Goal: Transaction & Acquisition: Purchase product/service

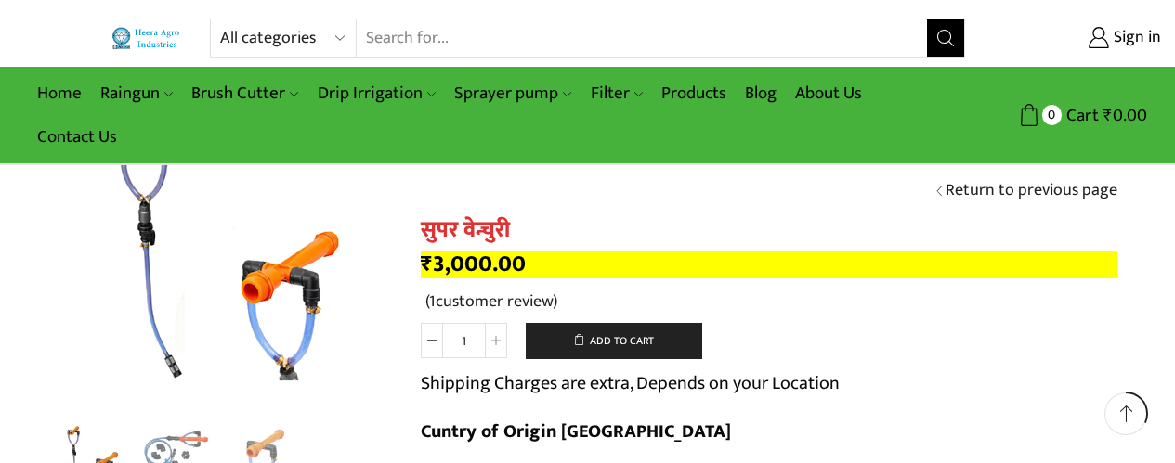
scroll to position [1086, 0]
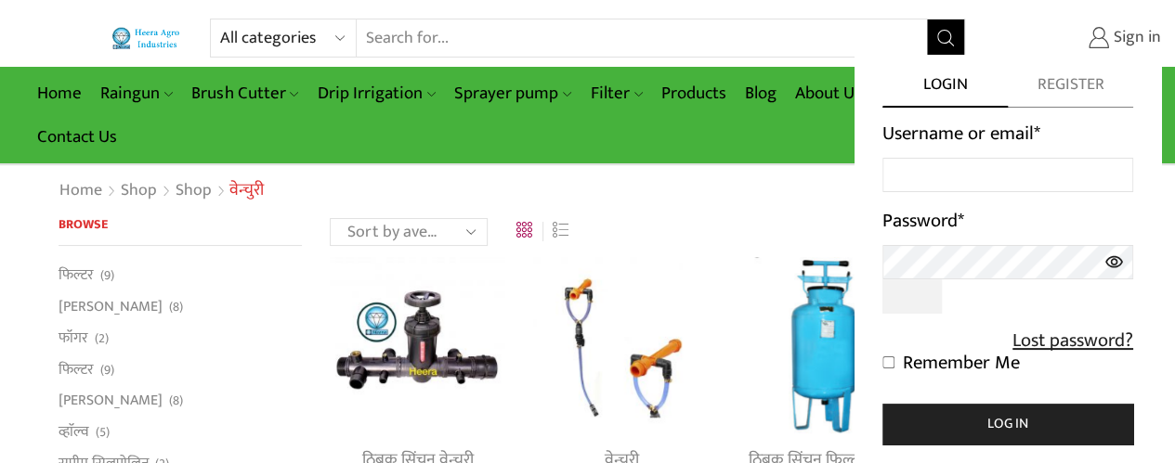
click at [1124, 34] on span "Sign in" at bounding box center [1135, 38] width 52 height 24
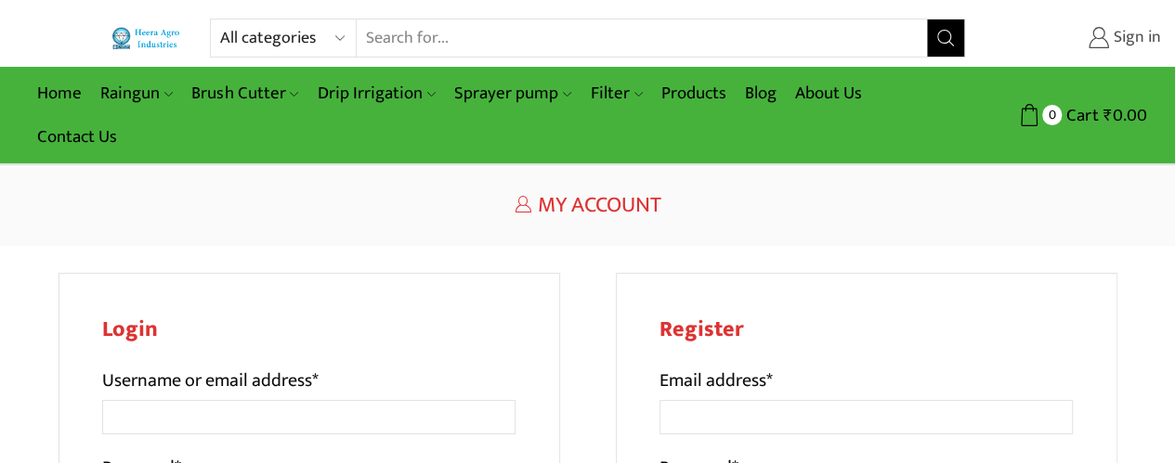
click at [1126, 31] on span "Sign in" at bounding box center [1135, 38] width 52 height 24
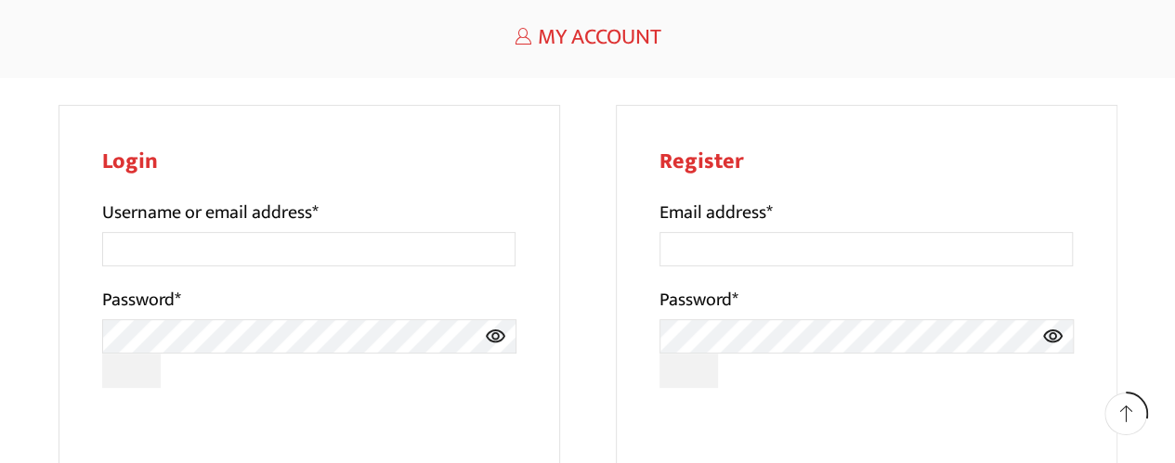
scroll to position [205, 0]
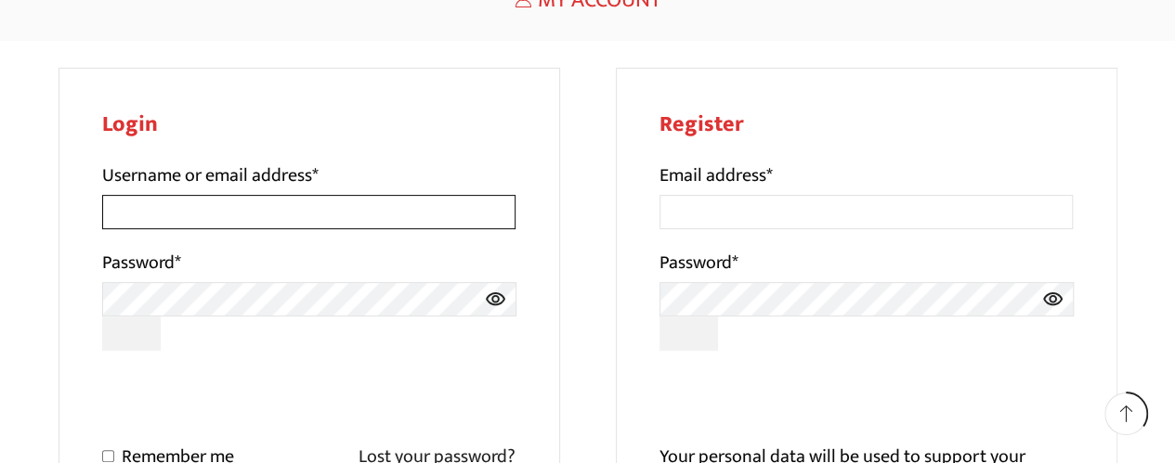
click at [160, 214] on input "Username or email address *" at bounding box center [309, 212] width 414 height 34
type input "dinesh.kalloli@gmail.com"
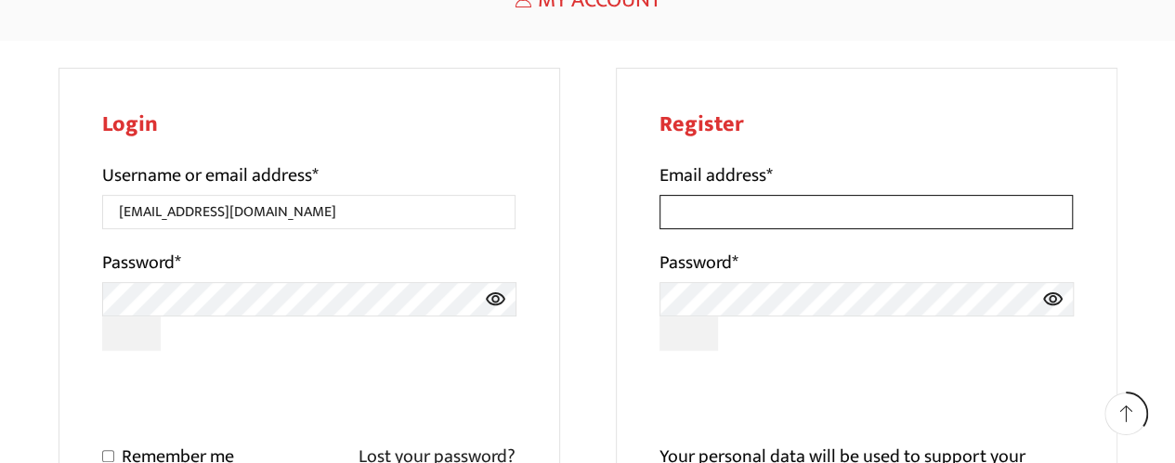
click at [698, 213] on input "Email address *" at bounding box center [866, 212] width 414 height 34
type input "dinesh.kalloli@gmail.com"
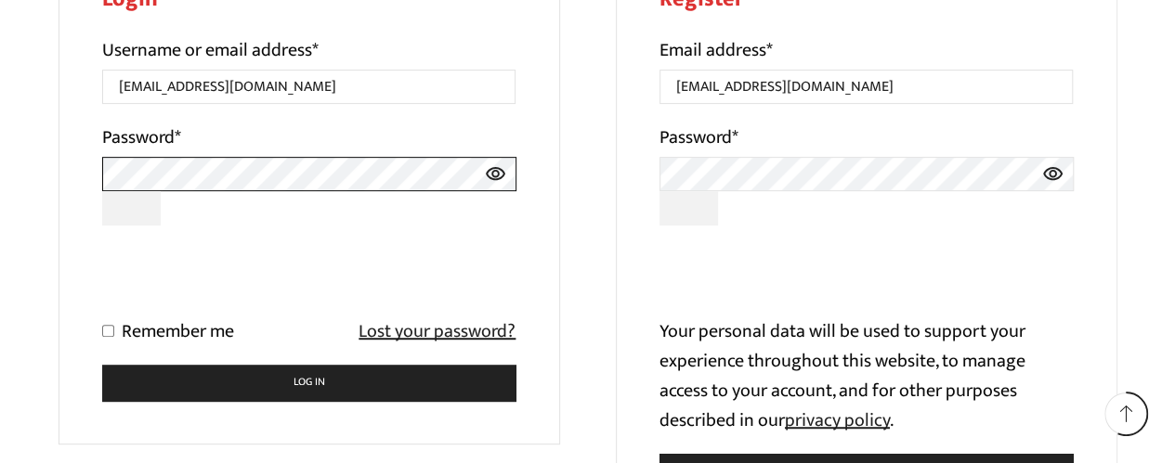
scroll to position [332, 0]
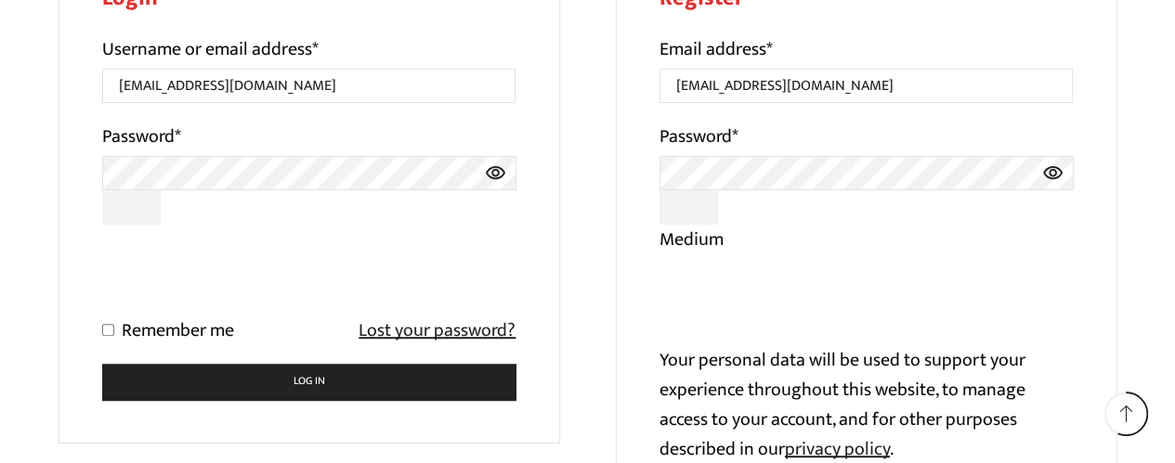
click at [1049, 170] on icon at bounding box center [1052, 173] width 21 height 34
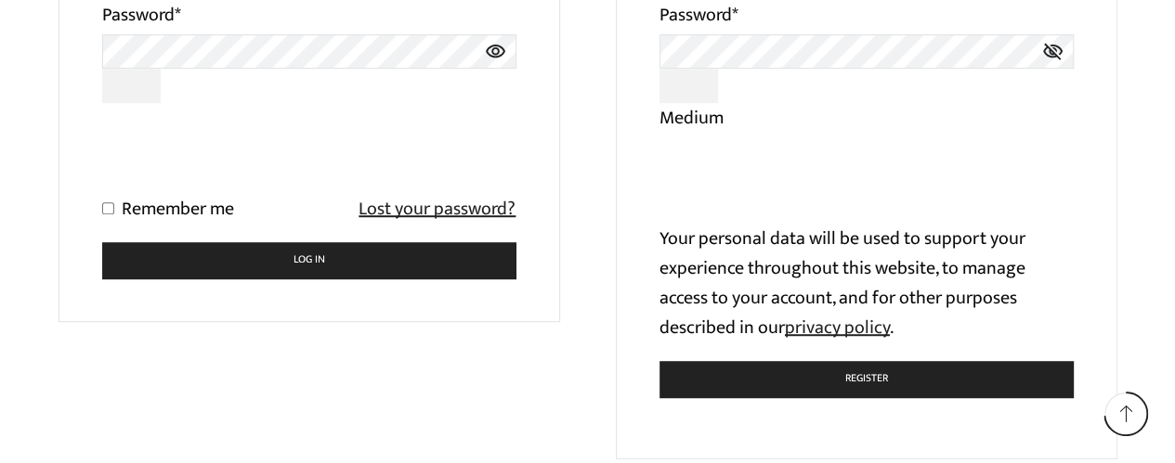
scroll to position [456, 0]
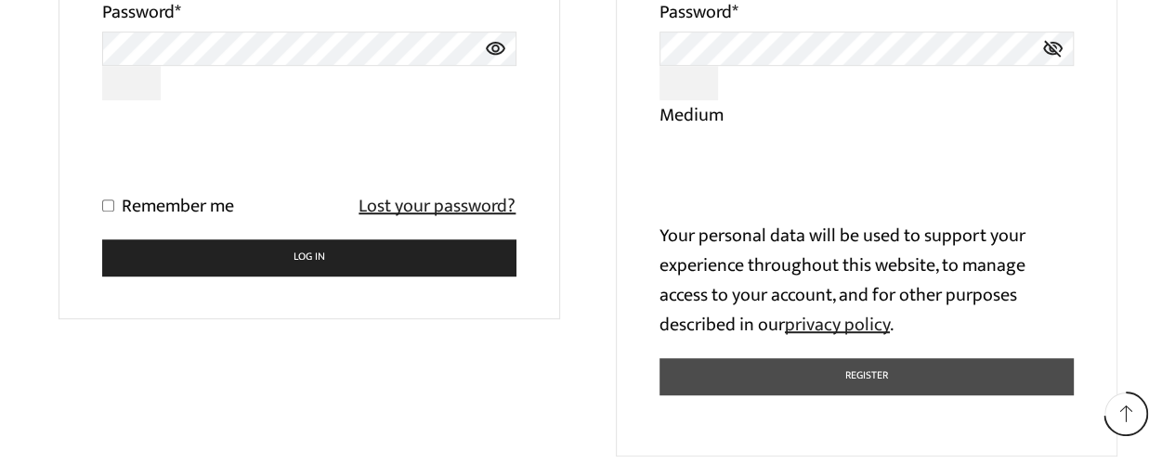
click at [856, 382] on button "Register" at bounding box center [866, 377] width 414 height 36
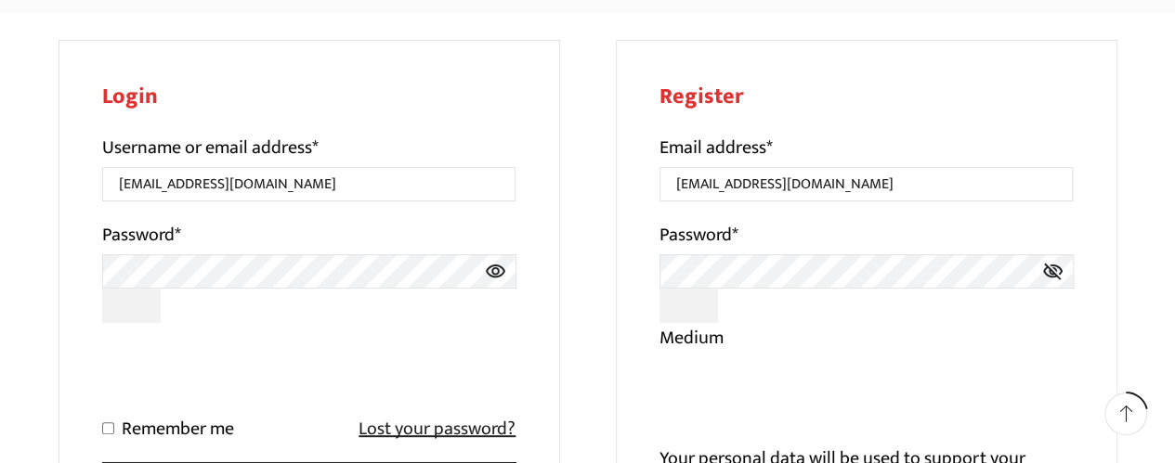
scroll to position [115, 0]
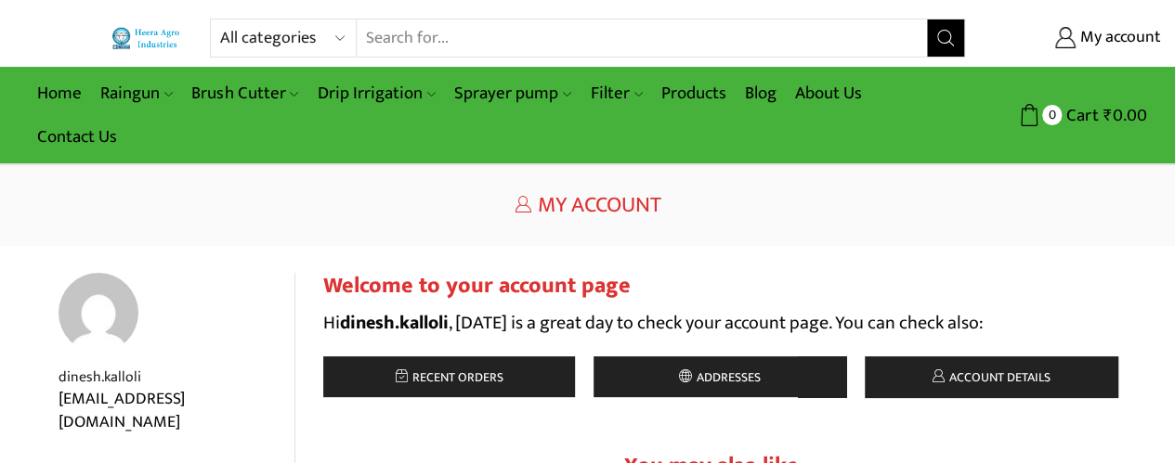
click at [692, 207] on h1 "My Account" at bounding box center [588, 205] width 1059 height 27
click at [684, 203] on h1 "My Account" at bounding box center [588, 205] width 1059 height 27
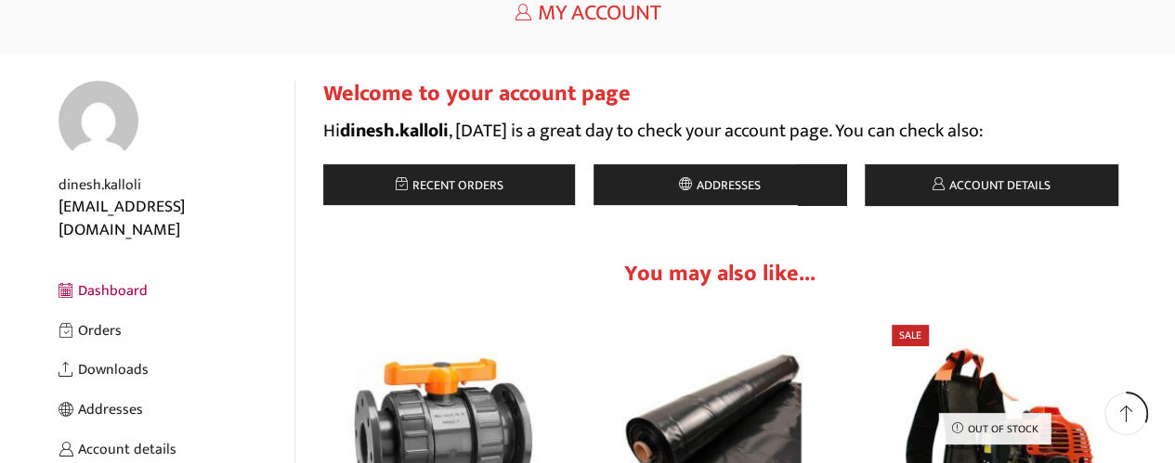
scroll to position [199, 0]
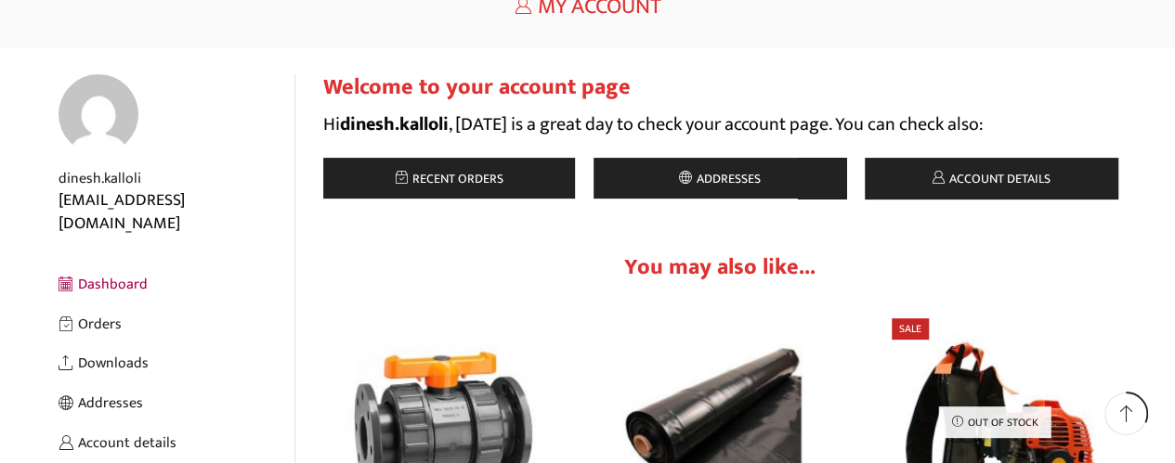
click at [355, 302] on img "1 / 7" at bounding box center [444, 421] width 243 height 243
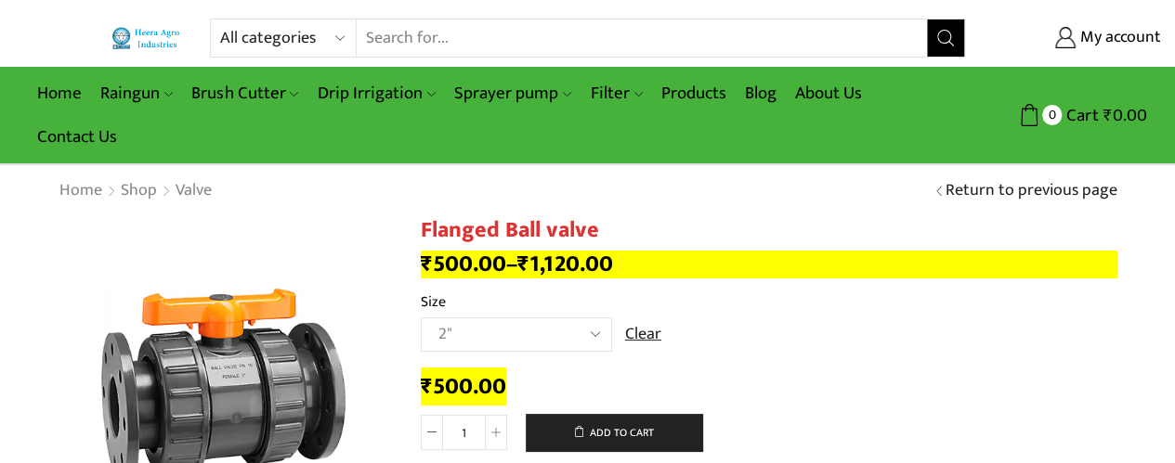
click at [756, 352] on td "Choose an option 2" 2.5" 3" Clear" at bounding box center [769, 343] width 697 height 51
click at [871, 354] on td "Choose an option 2" 2.5" 3" Clear" at bounding box center [769, 343] width 697 height 51
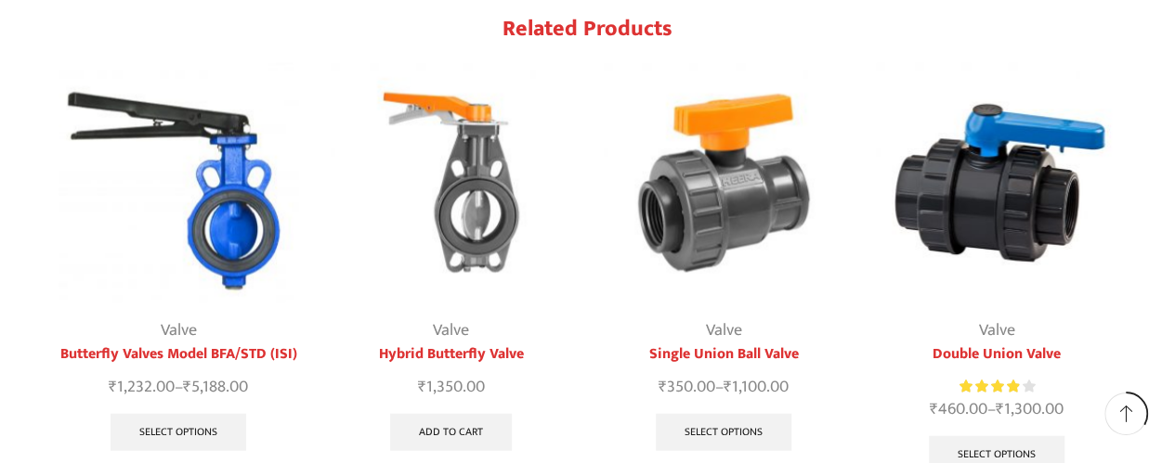
scroll to position [1886, 0]
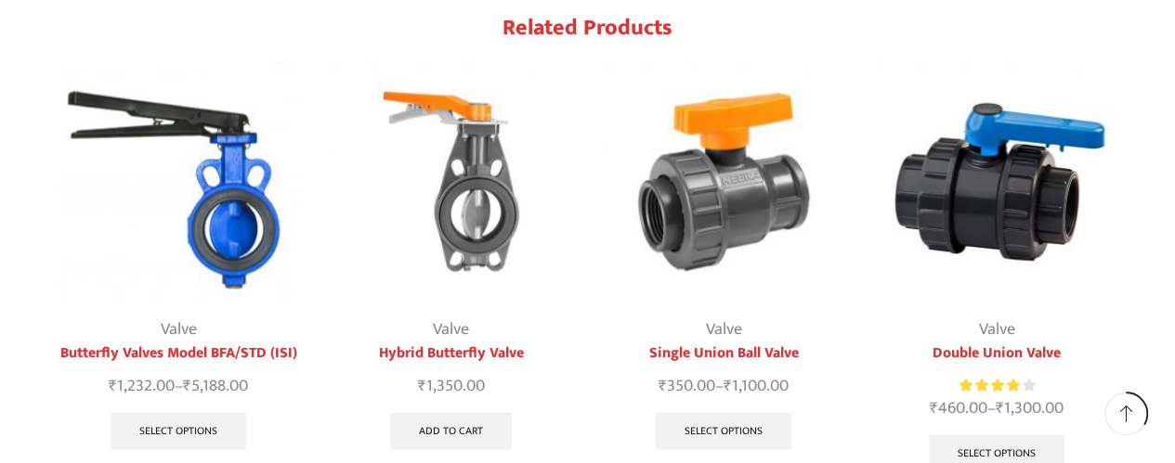
click at [721, 343] on link "Single Union Ball Valve" at bounding box center [724, 354] width 241 height 22
click at [716, 146] on img "3 / 4" at bounding box center [724, 182] width 241 height 241
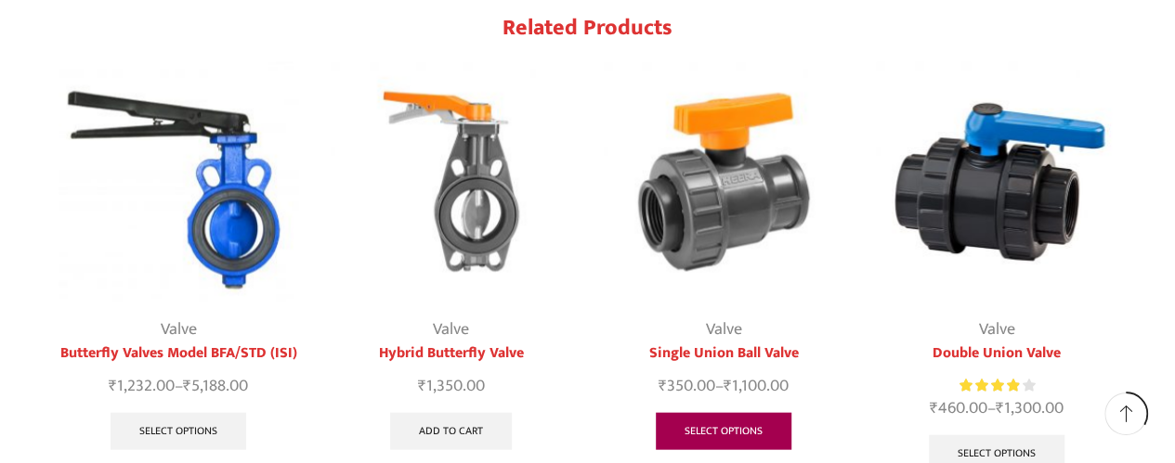
click at [714, 413] on link "Select options" at bounding box center [724, 431] width 136 height 37
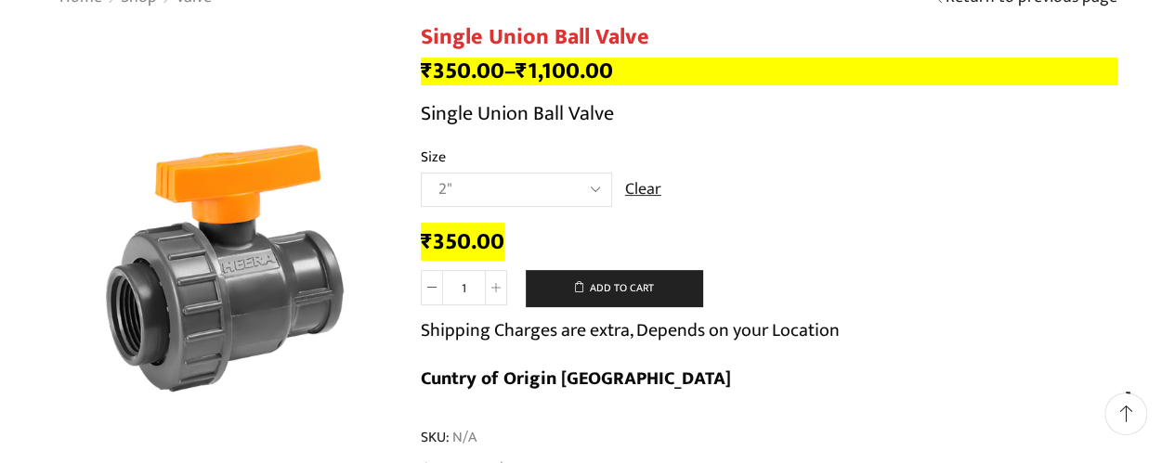
scroll to position [194, 0]
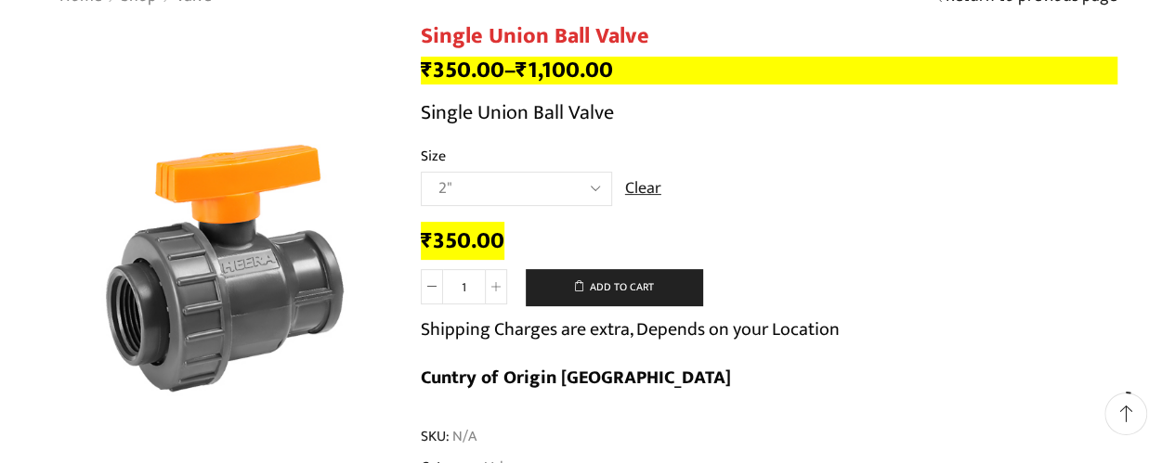
click at [593, 187] on select "Choose an option 2" 2.5" 3"" at bounding box center [516, 189] width 191 height 34
click at [421, 172] on select "Choose an option 2" 2.5" 3"" at bounding box center [516, 189] width 191 height 34
select select "2.5""
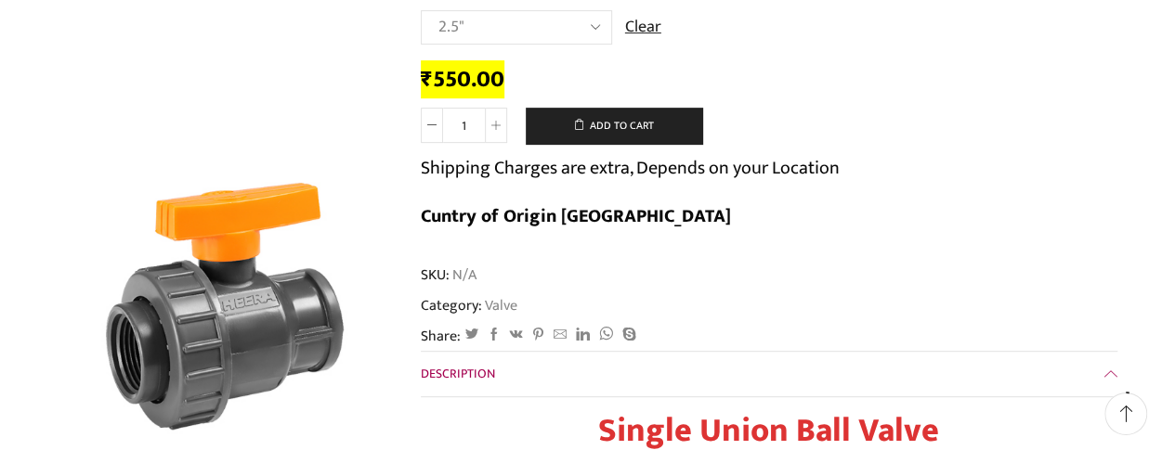
scroll to position [121, 0]
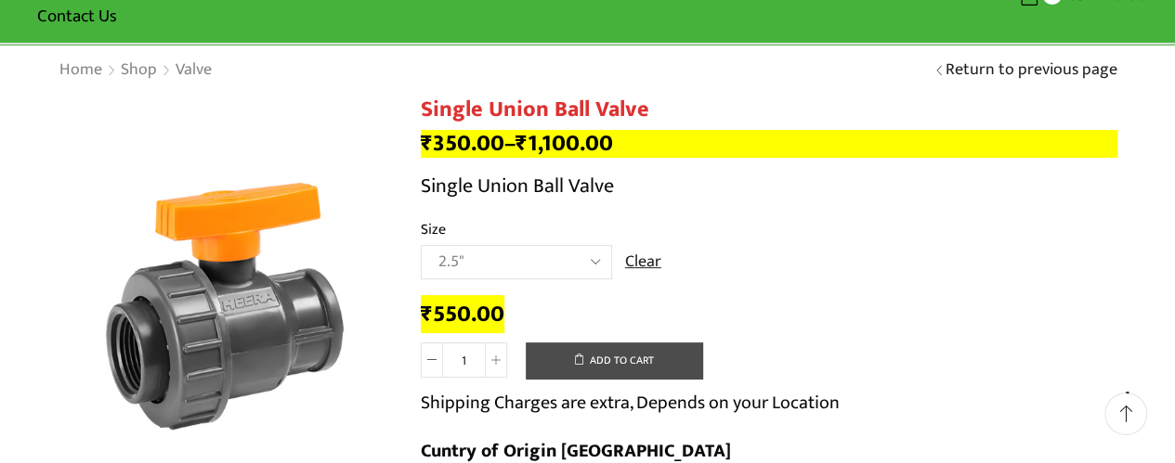
click at [624, 358] on button "Add to cart" at bounding box center [614, 361] width 176 height 37
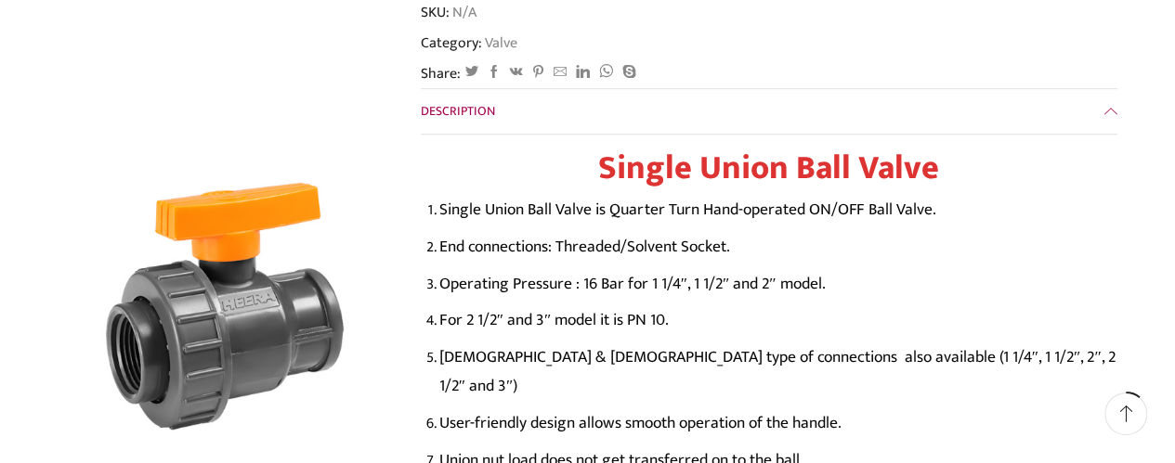
scroll to position [0, 0]
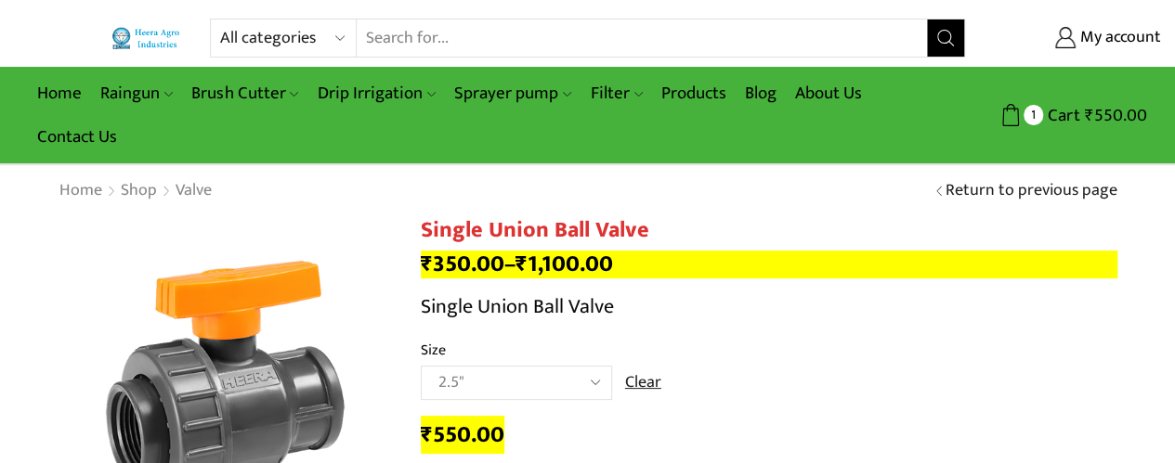
click at [754, 21] on input "Search input" at bounding box center [642, 38] width 570 height 37
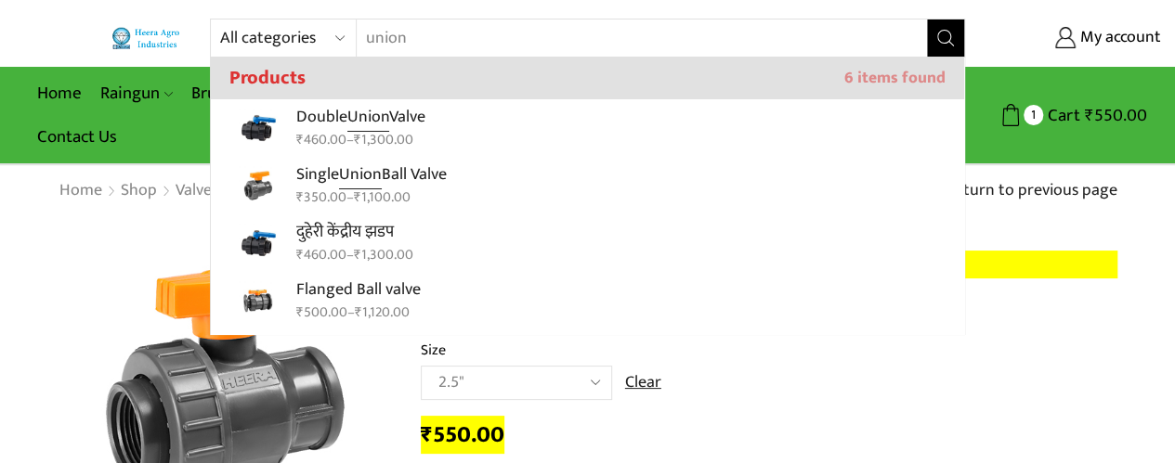
type input "union"
click at [927, 20] on button "Search" at bounding box center [945, 38] width 37 height 37
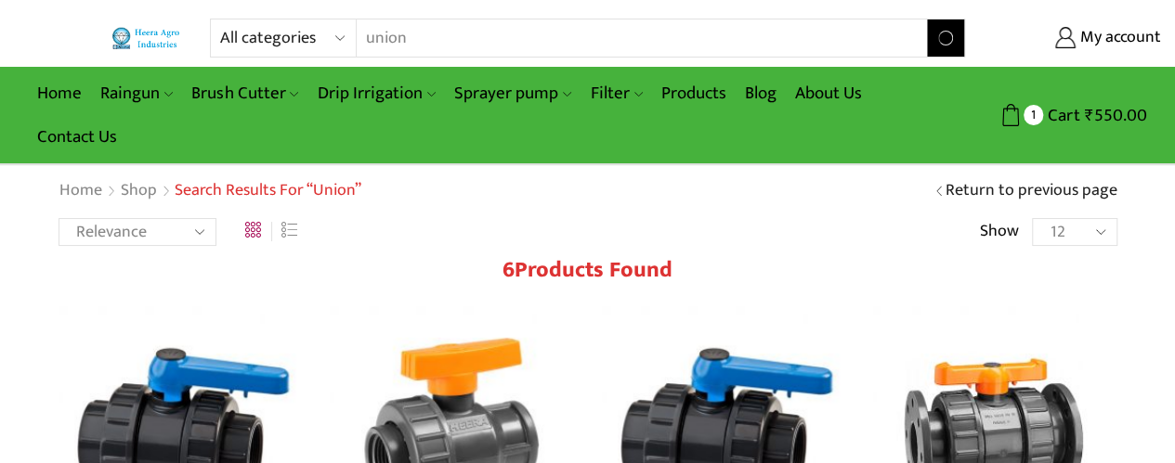
click at [545, 33] on input "union" at bounding box center [630, 38] width 547 height 37
type input "u"
type input "filter"
click at [927, 20] on button "Search" at bounding box center [945, 38] width 37 height 37
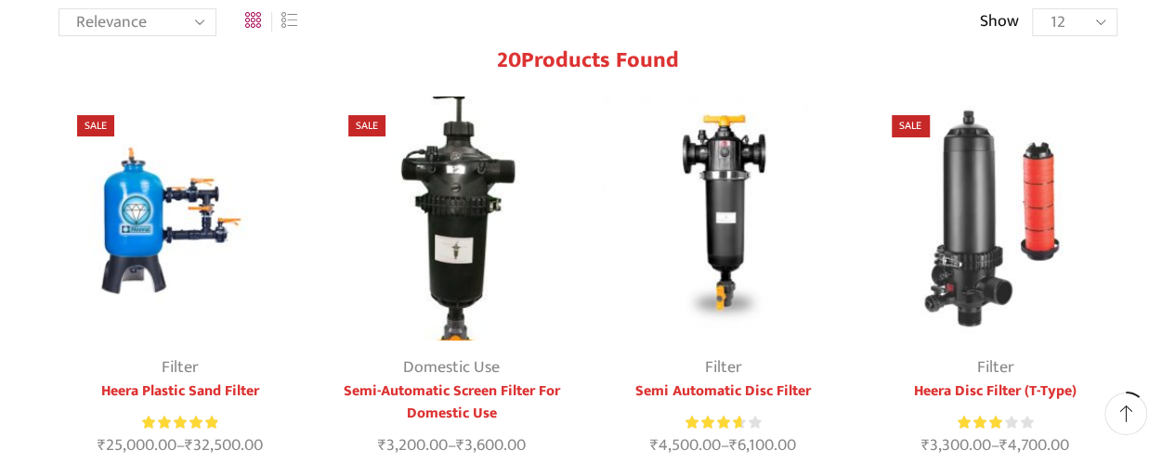
scroll to position [211, 0]
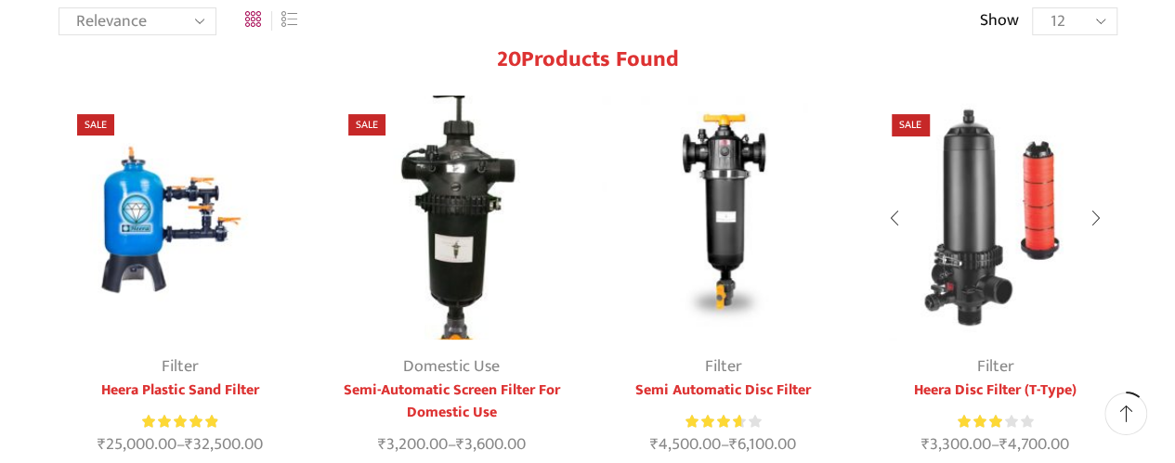
click at [998, 283] on img at bounding box center [995, 218] width 244 height 244
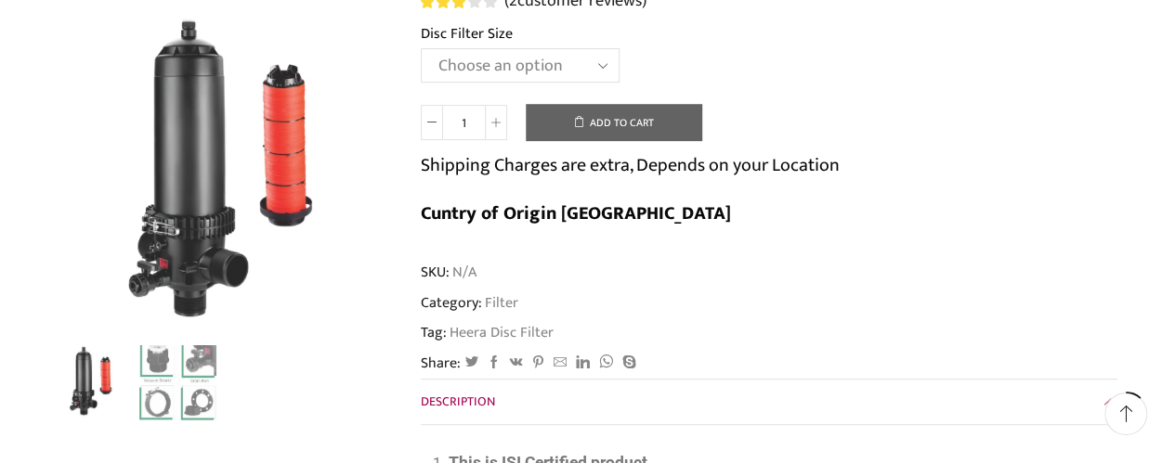
scroll to position [304, 0]
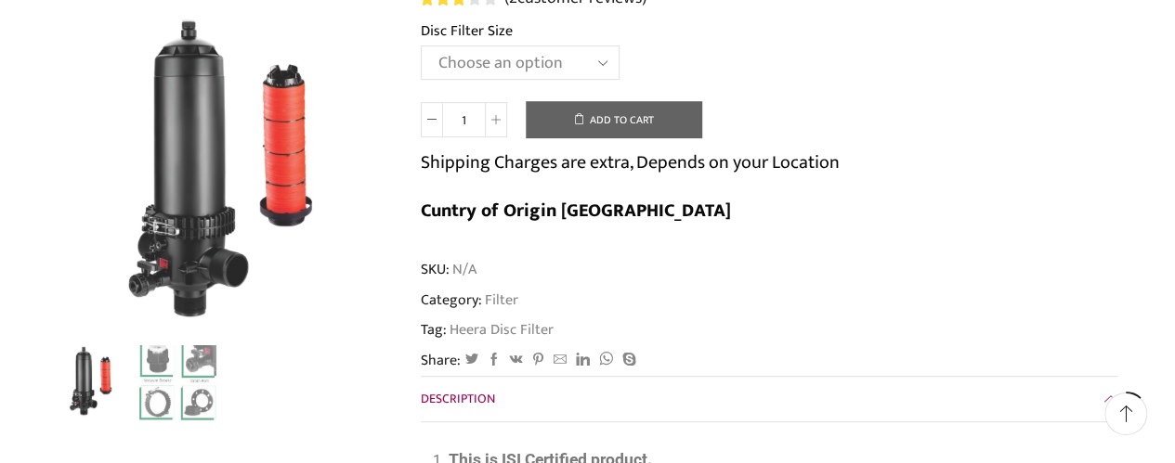
click at [601, 62] on select "Choose an option 2" Disc Filter 2.5" Disc Filter 3" Disc Filter 40m3 3" Disc Fi…" at bounding box center [520, 63] width 199 height 34
select select "3-disc-filter-50m3"
click at [421, 46] on select "Choose an option 2" Disc Filter 2.5" Disc Filter 3" Disc Filter 40m3 3" Disc Fi…" at bounding box center [520, 63] width 199 height 34
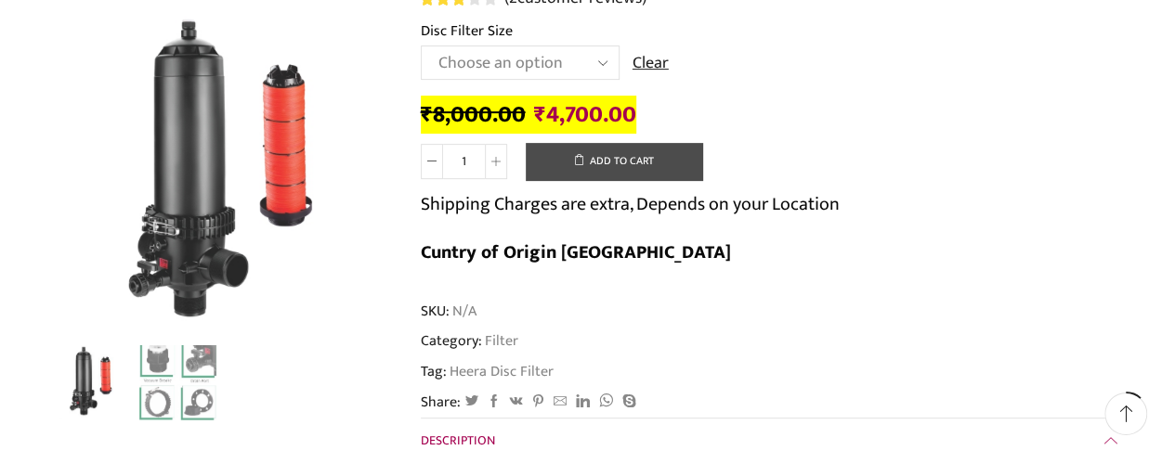
click at [598, 163] on button "Add to cart" at bounding box center [614, 161] width 176 height 37
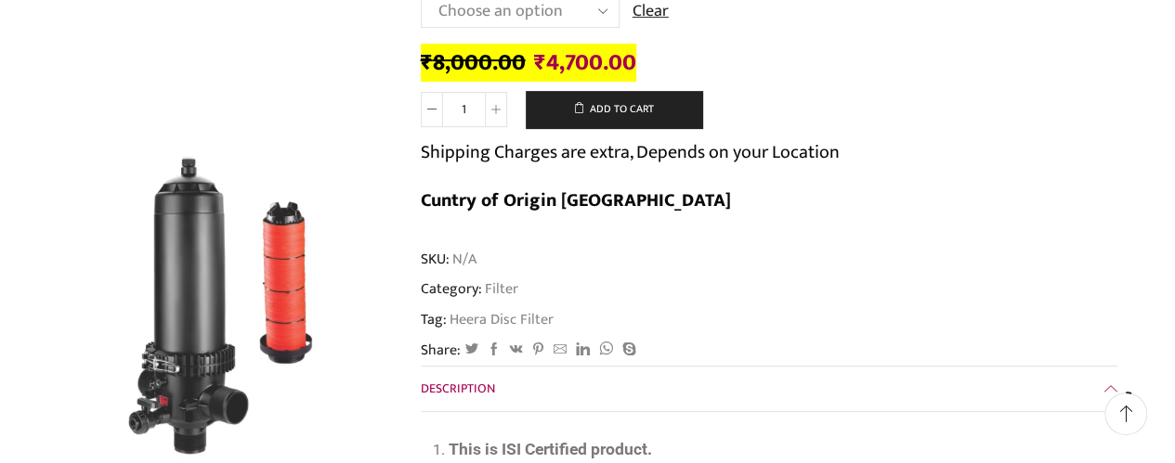
scroll to position [0, 0]
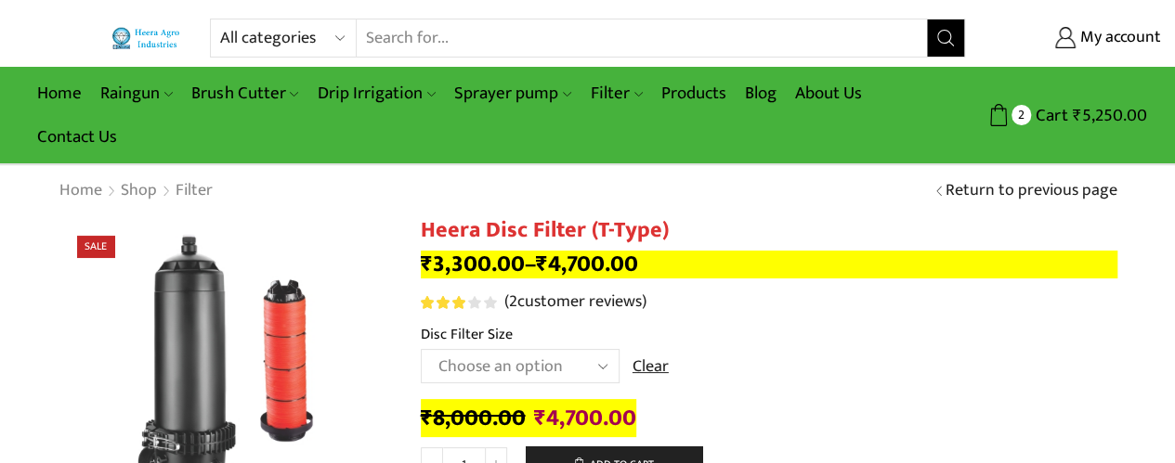
click at [489, 37] on input "Search input" at bounding box center [642, 38] width 570 height 37
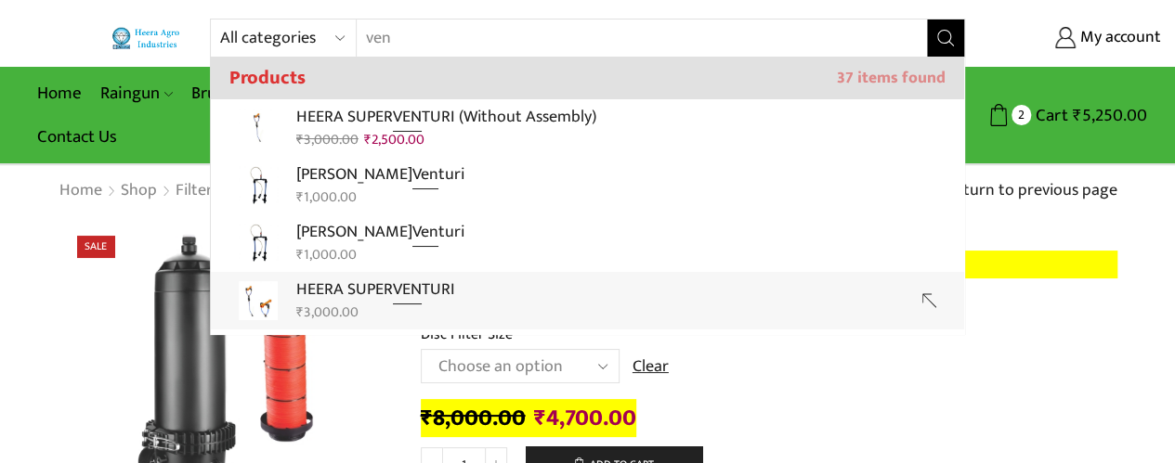
click at [416, 23] on input "ven" at bounding box center [630, 38] width 547 height 37
type input "venturi"
click at [927, 20] on button "Search" at bounding box center [945, 38] width 37 height 37
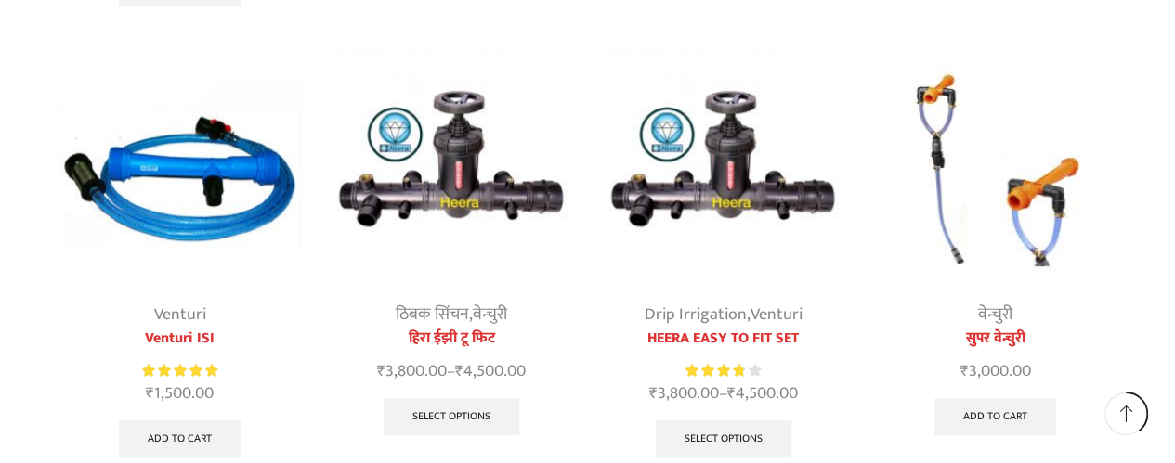
scroll to position [737, 0]
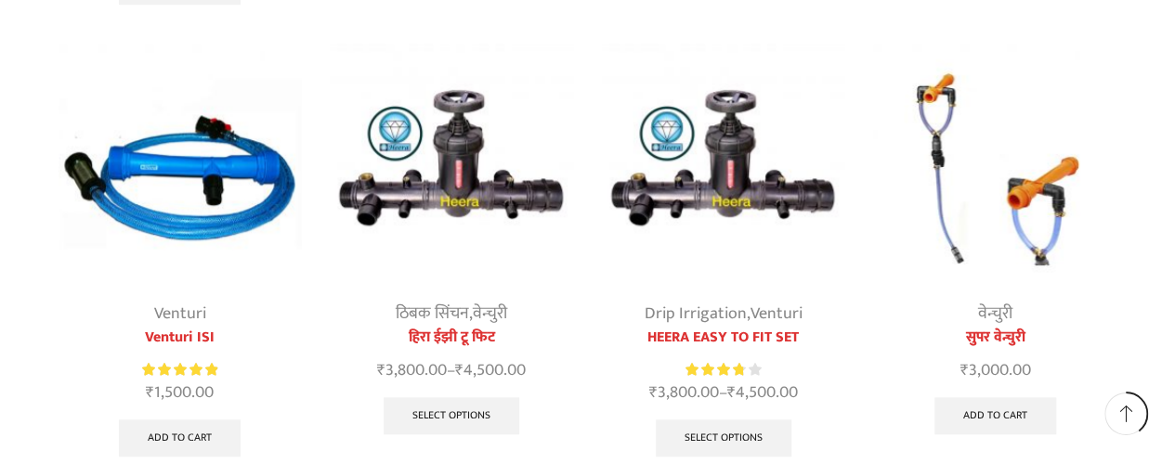
click at [183, 218] on img at bounding box center [181, 166] width 244 height 244
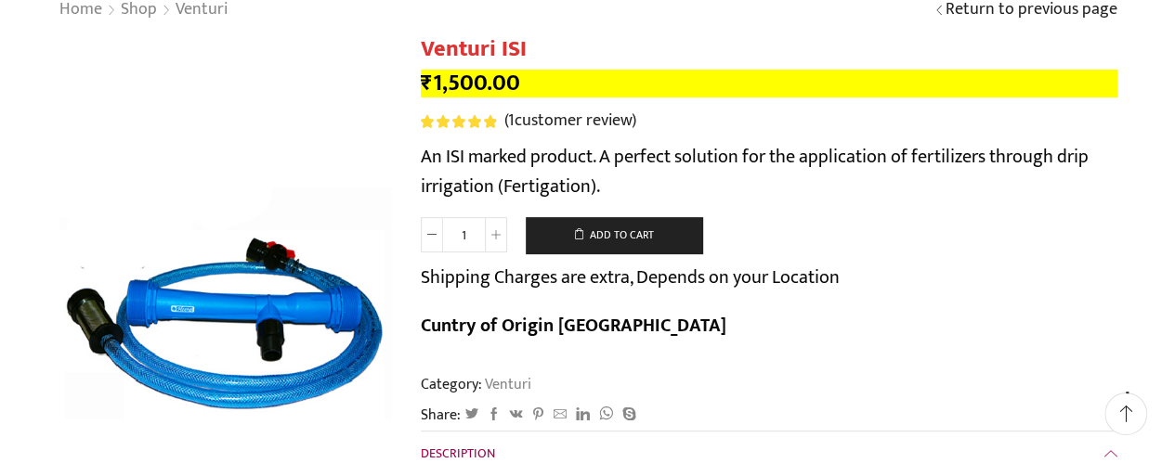
scroll to position [177, 0]
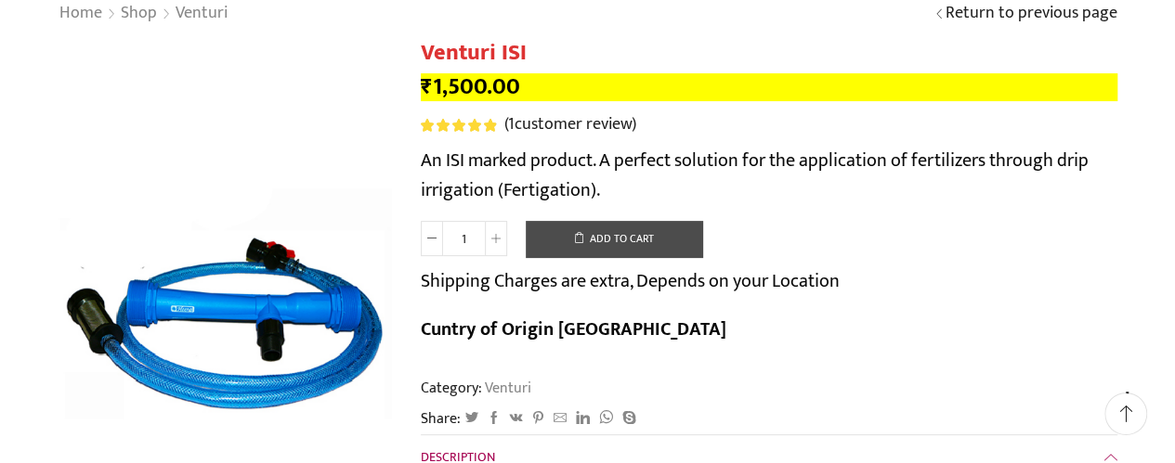
click at [602, 242] on button "Add to cart" at bounding box center [614, 239] width 176 height 37
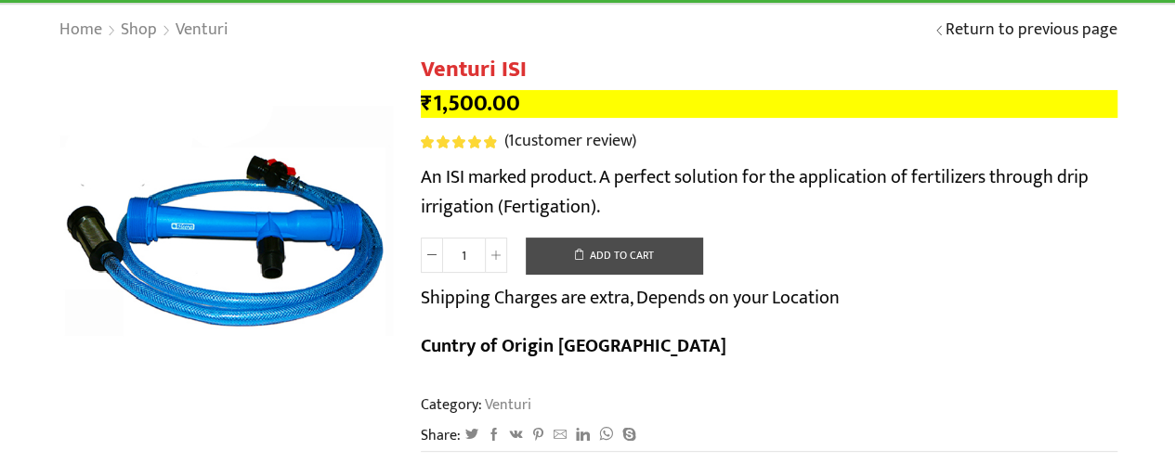
scroll to position [0, 0]
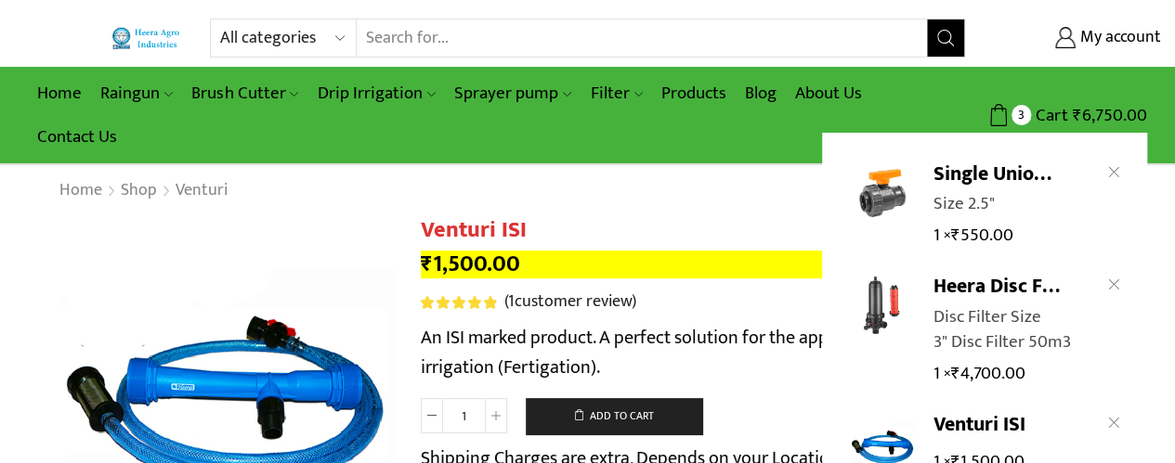
click at [1119, 172] on div "Single Union Ball Valve Size 2.5" 1 × ₹ 550.00 Heera Disc Filter (T-Type)" at bounding box center [984, 403] width 325 height 541
click at [1113, 172] on icon "Remove Single Union Ball Valve from cart" at bounding box center [1114, 172] width 10 height 10
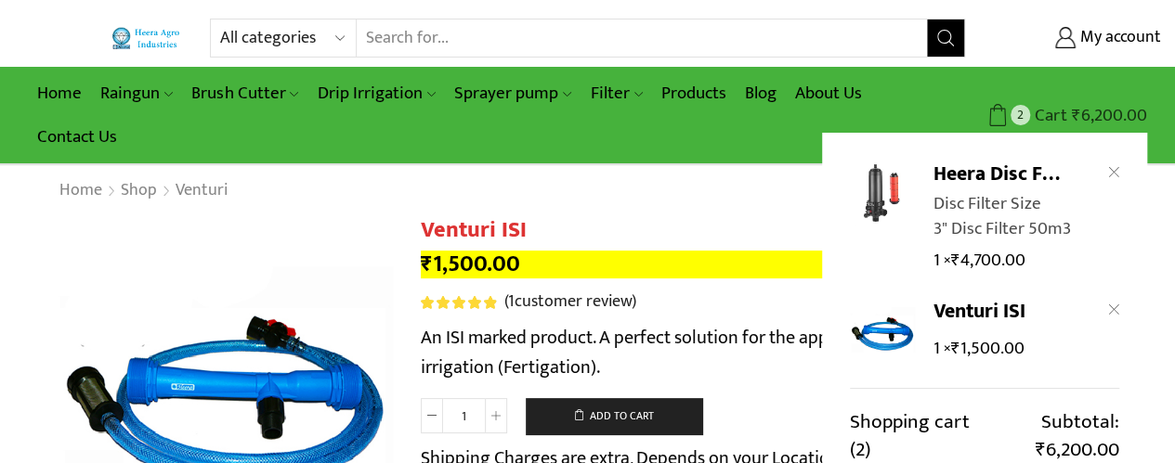
click at [1057, 107] on span "Cart" at bounding box center [1048, 115] width 37 height 25
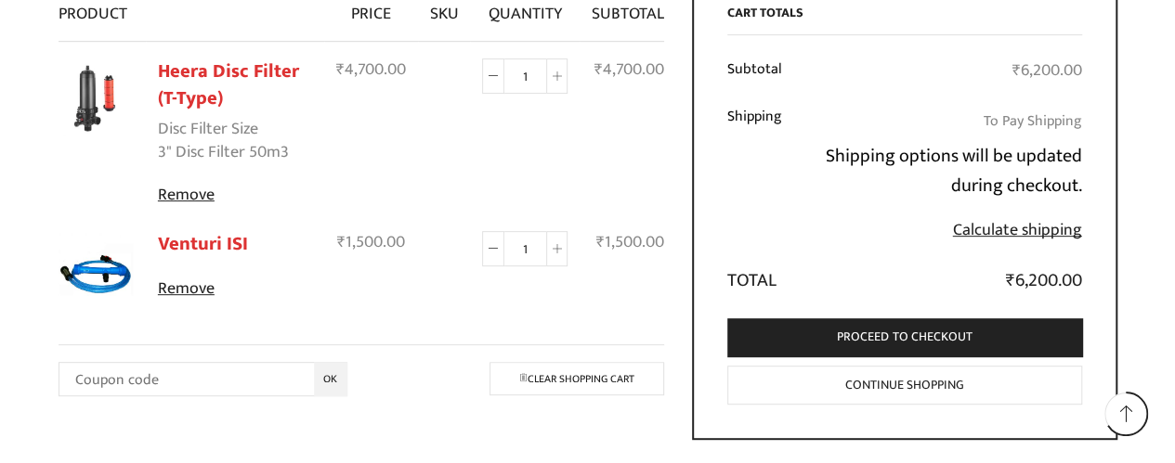
scroll to position [305, 0]
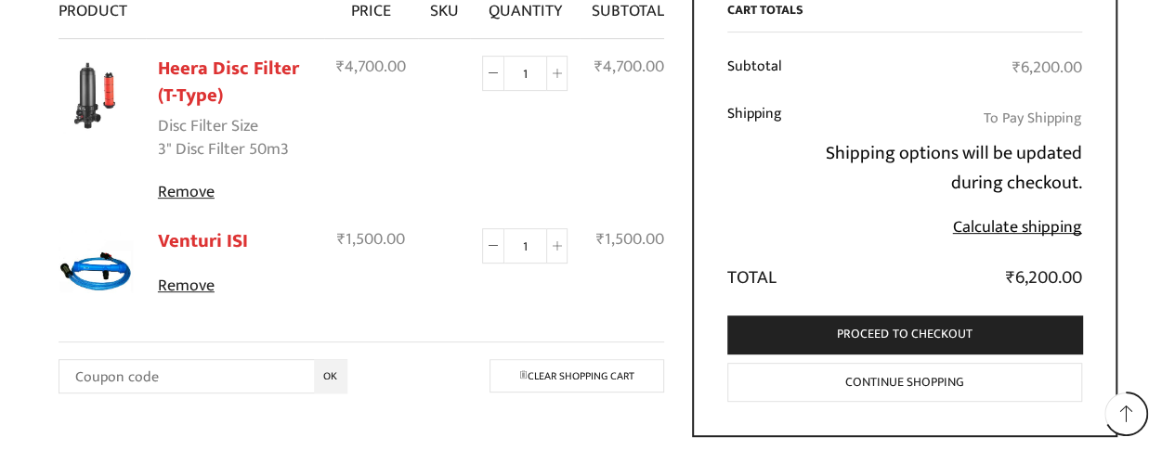
click at [1032, 231] on link "Calculate shipping" at bounding box center [1017, 228] width 129 height 28
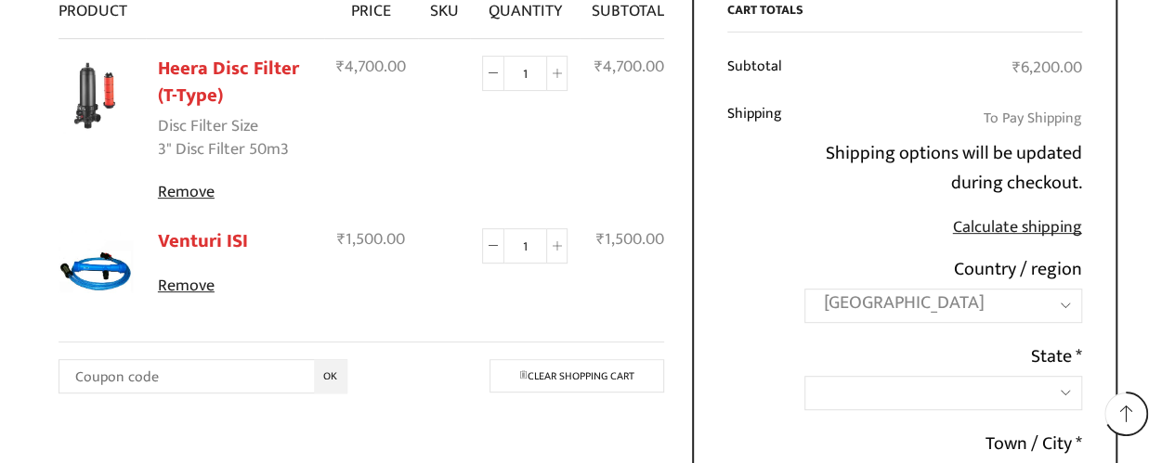
click at [1055, 369] on label "State *" at bounding box center [1056, 357] width 51 height 30
click at [804, 375] on select "Select an option… [GEOGRAPHIC_DATA] [GEOGRAPHIC_DATA] [GEOGRAPHIC_DATA] [GEOGRA…" at bounding box center [803, 375] width 1 height 1
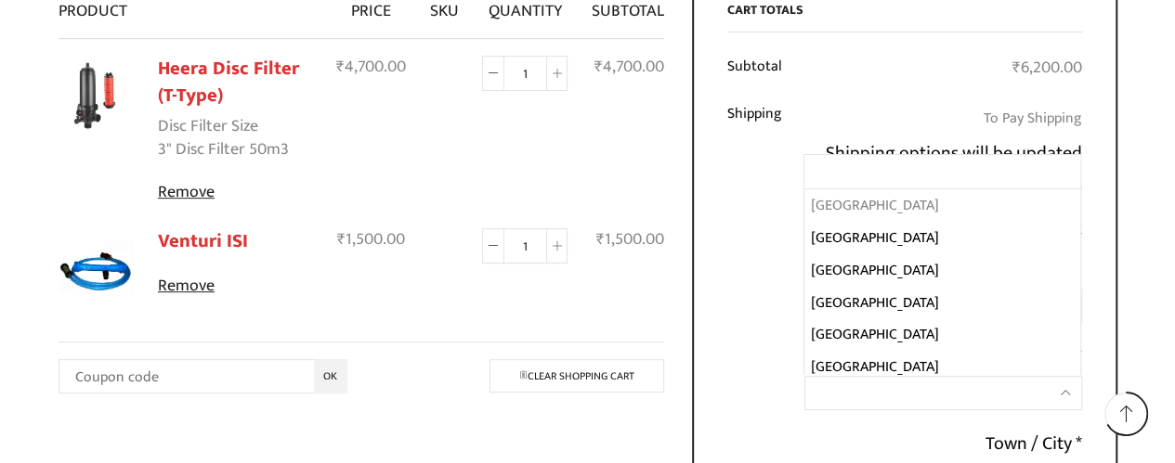
click at [1064, 397] on span at bounding box center [942, 393] width 277 height 34
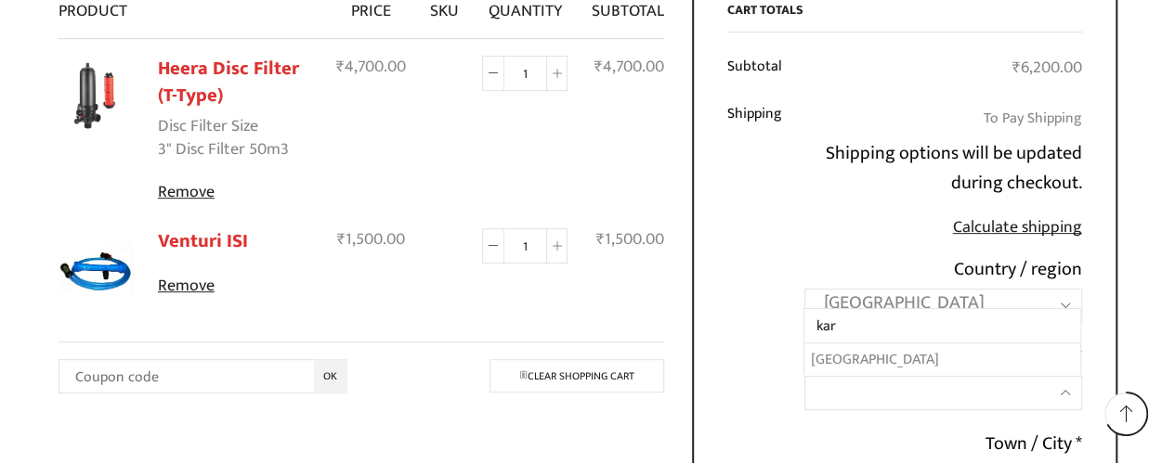
type input "kar"
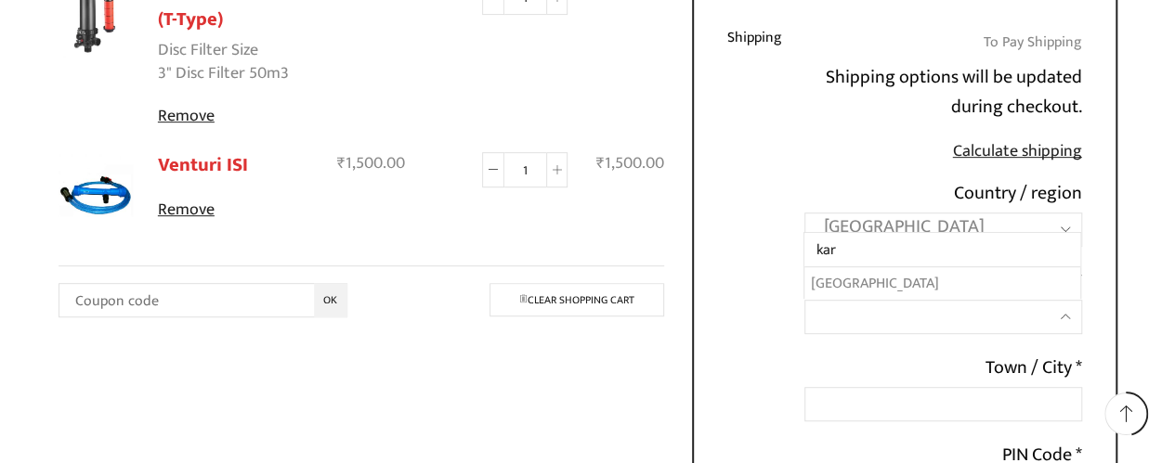
scroll to position [398, 0]
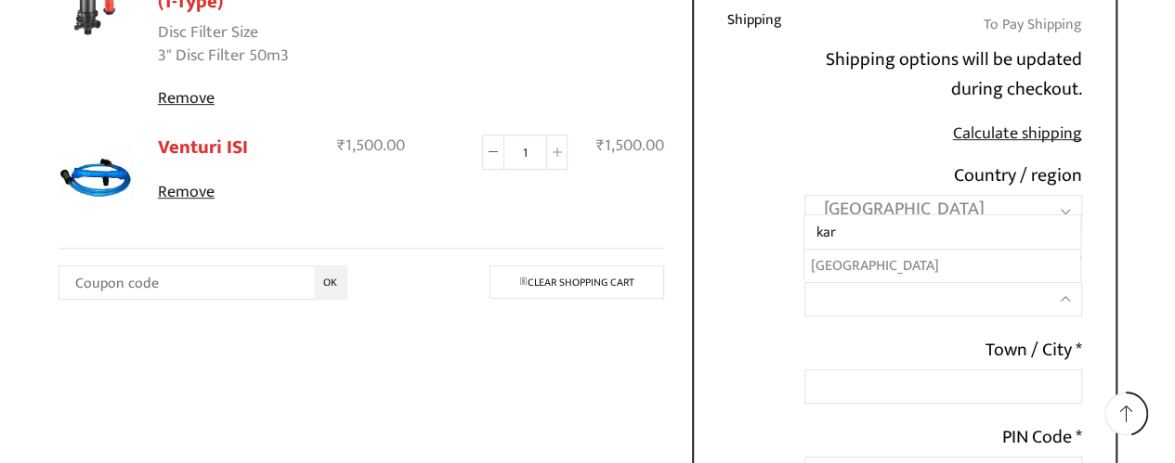
select select "KA"
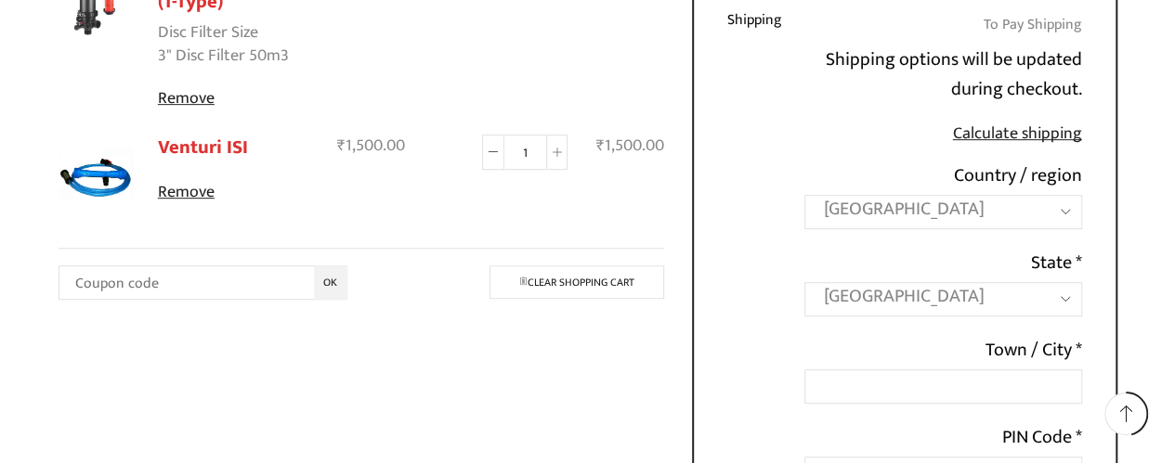
click at [951, 346] on p "Town / City *" at bounding box center [942, 369] width 277 height 69
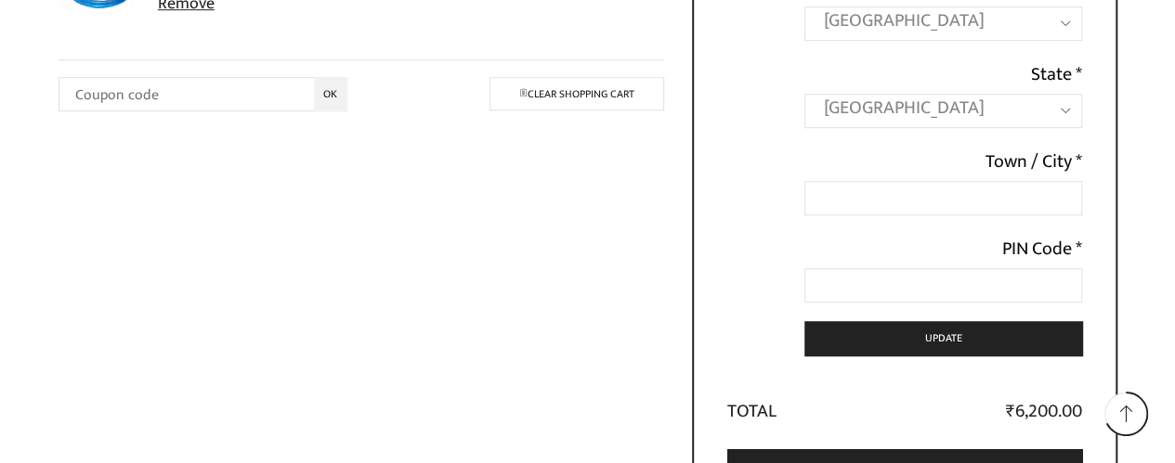
scroll to position [588, 0]
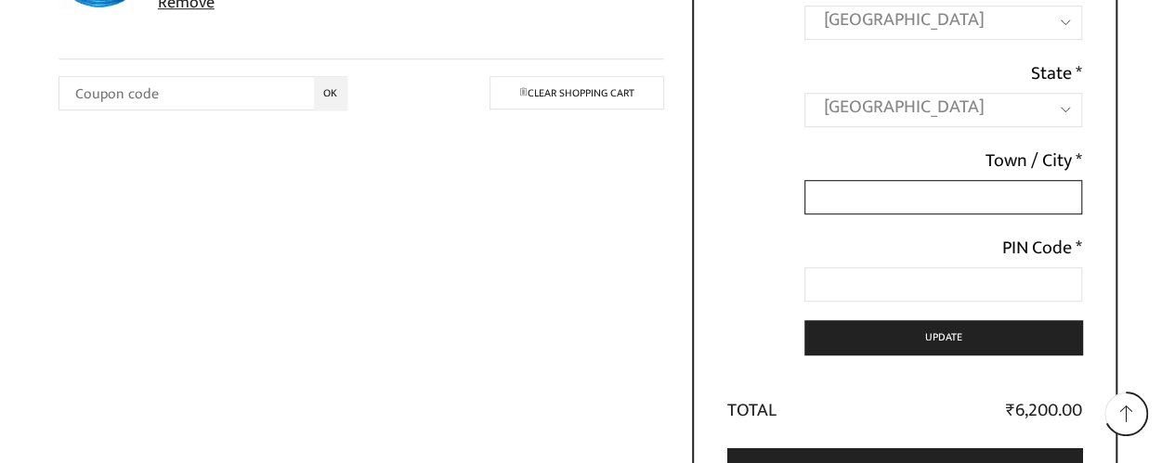
click at [938, 195] on input "Town / City *" at bounding box center [942, 197] width 277 height 34
type input "Kagwad"
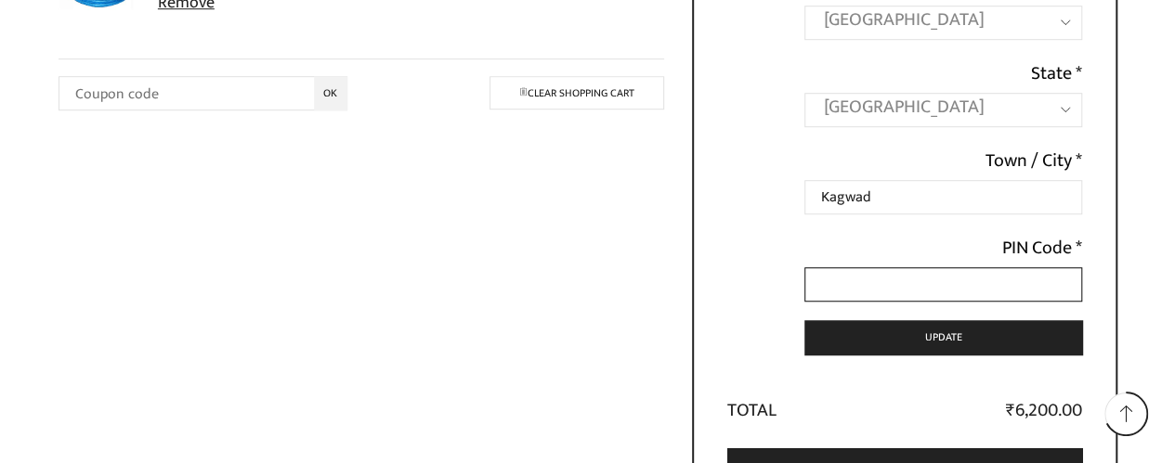
click at [912, 283] on input "PIN Code *" at bounding box center [942, 284] width 277 height 34
type input "591223"
click at [907, 391] on td "₹ 6,200.00" at bounding box center [936, 405] width 289 height 40
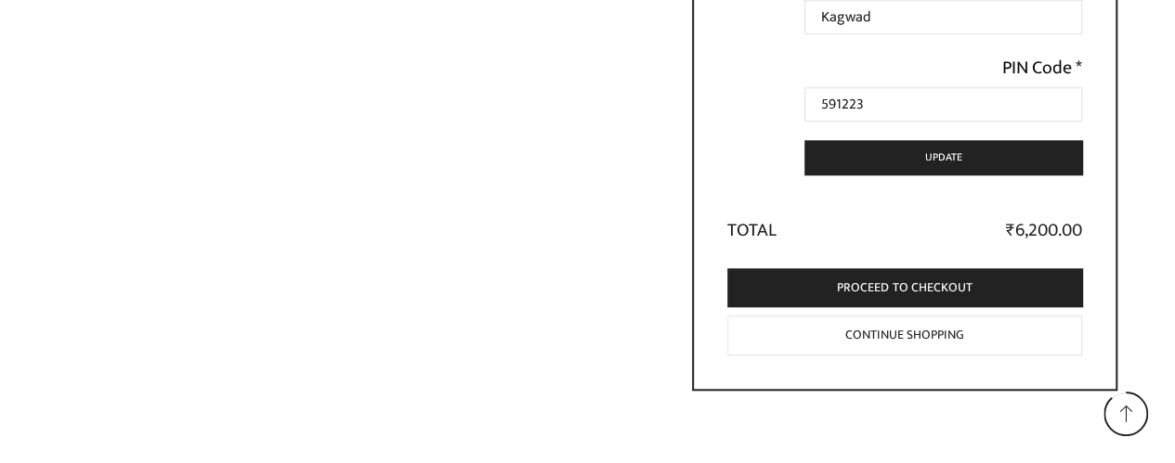
scroll to position [771, 0]
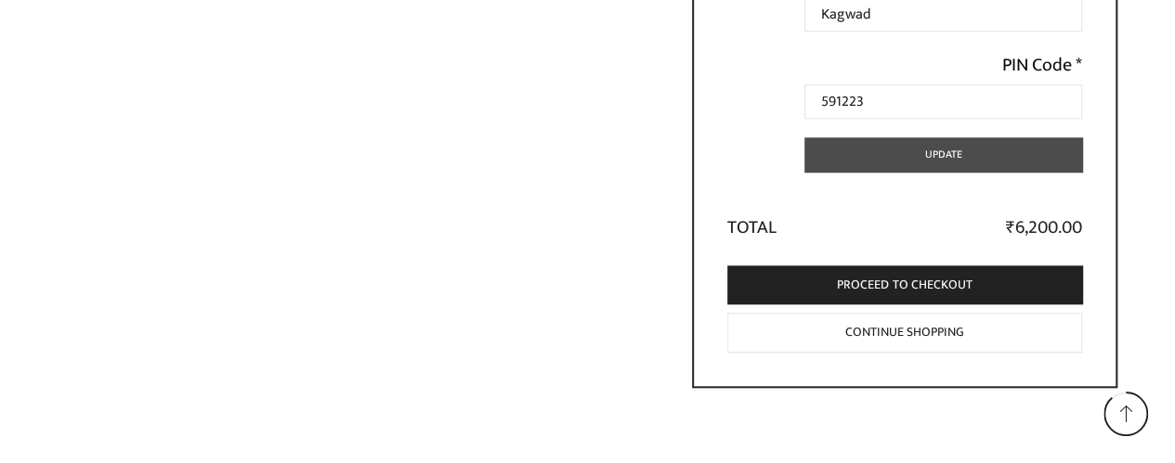
click at [896, 157] on button "Update" at bounding box center [942, 154] width 277 height 34
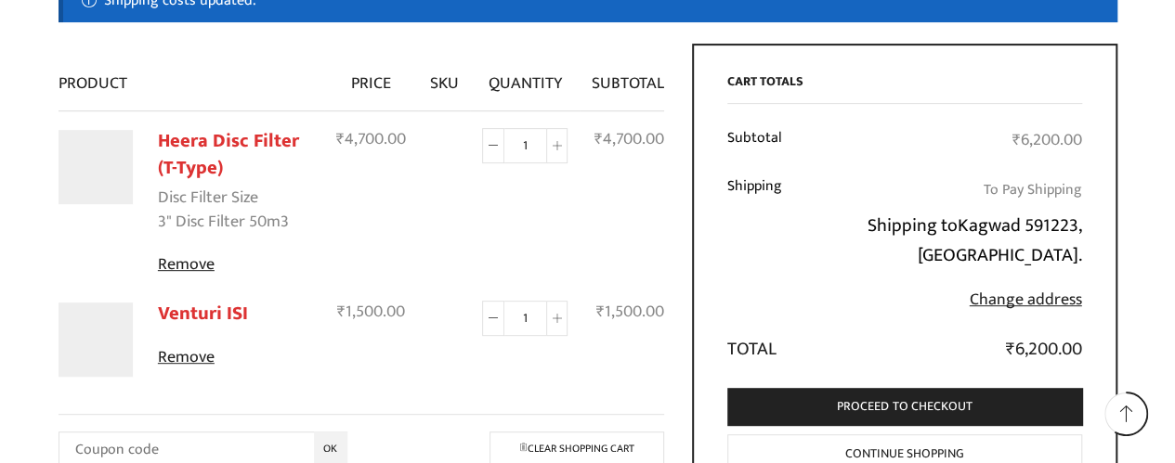
scroll to position [319, 0]
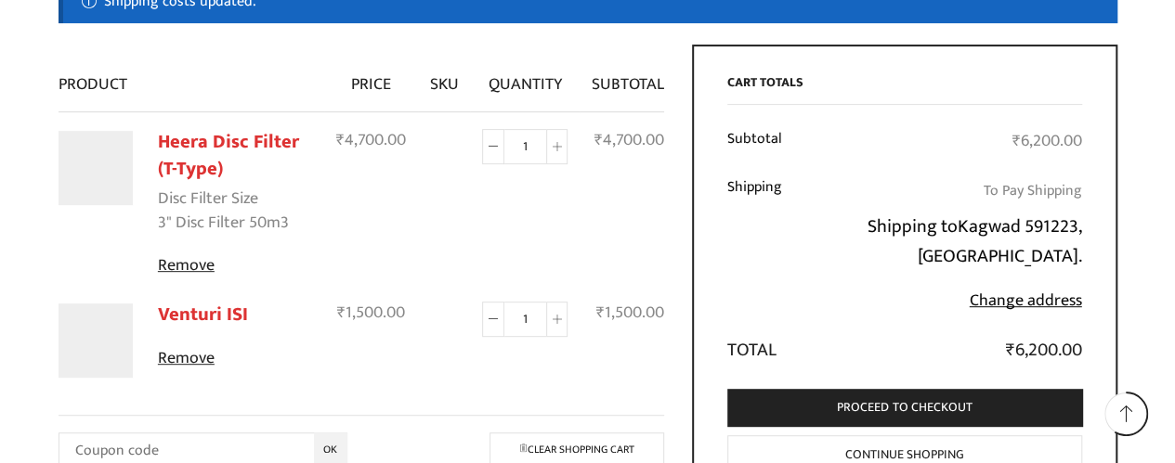
click at [1049, 301] on link "Change address" at bounding box center [1026, 301] width 112 height 28
select select "KA"
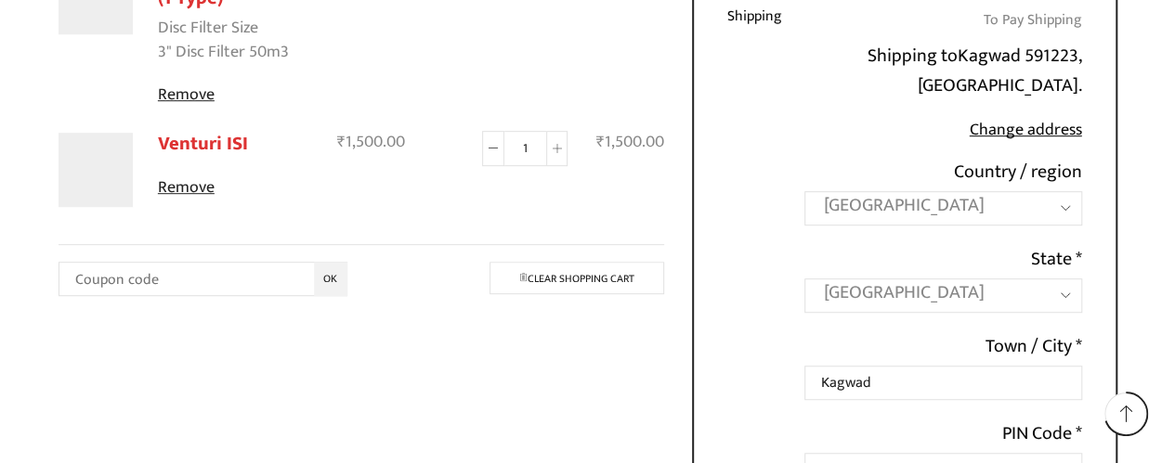
scroll to position [473, 0]
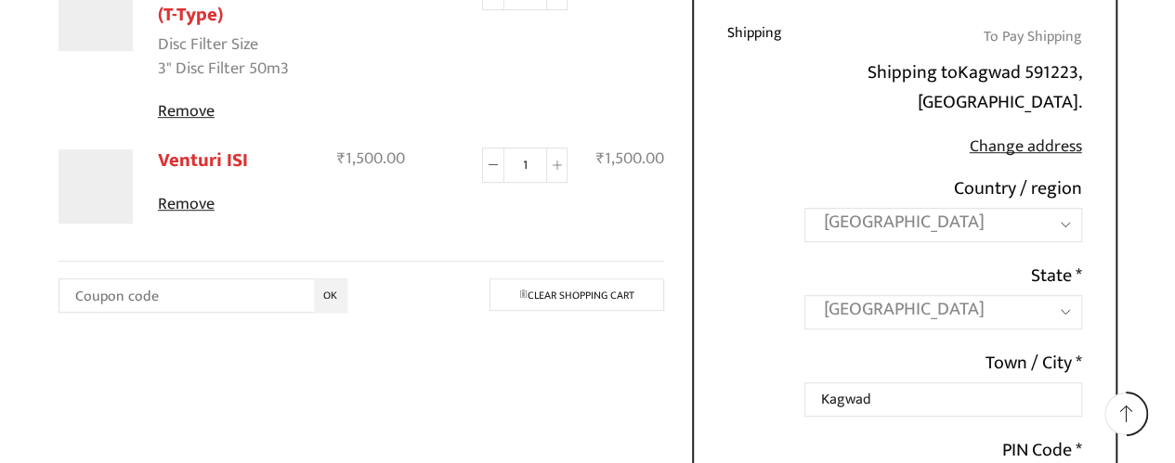
click at [487, 372] on div "Product Price SKU Quantity Subtotal Heera Disc Filter (T-Type) Disc Filter Size…" at bounding box center [362, 134] width 634 height 488
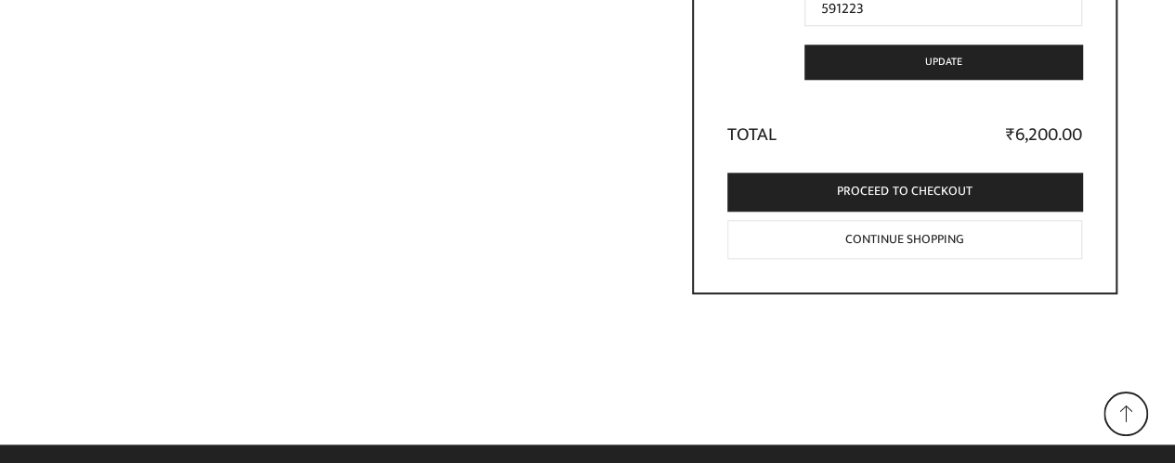
scroll to position [958, 0]
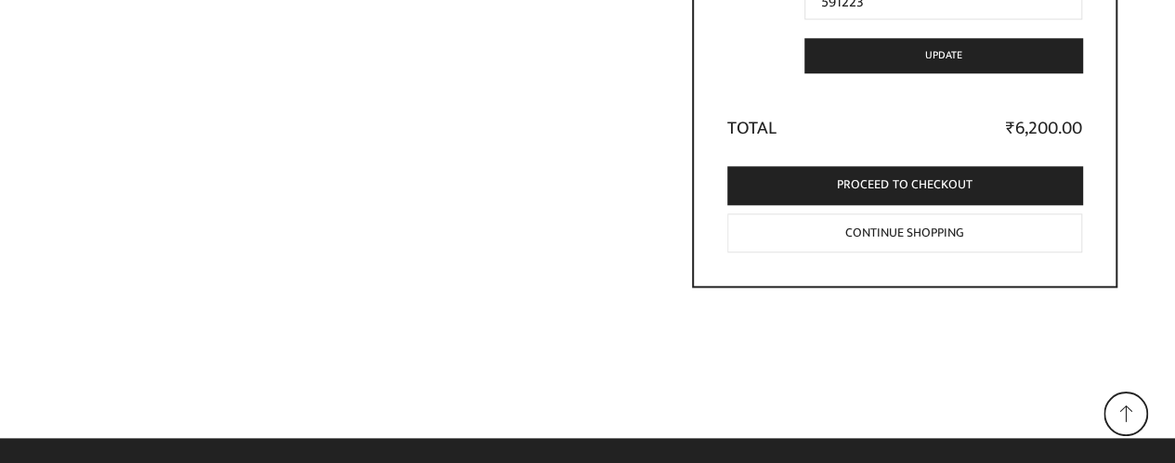
click at [880, 108] on td "₹ 6,200.00" at bounding box center [936, 123] width 289 height 40
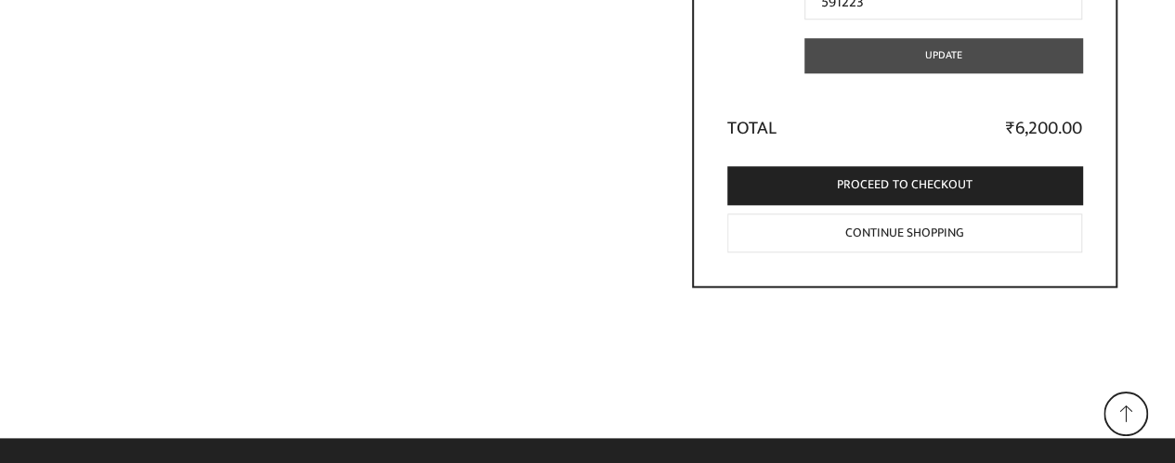
click at [939, 53] on button "Update" at bounding box center [942, 55] width 277 height 34
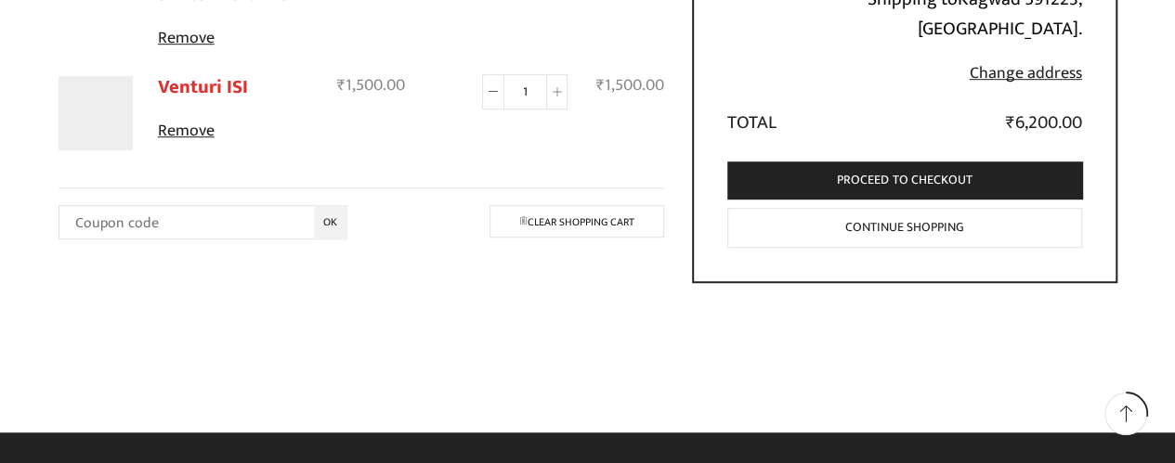
scroll to position [0, 0]
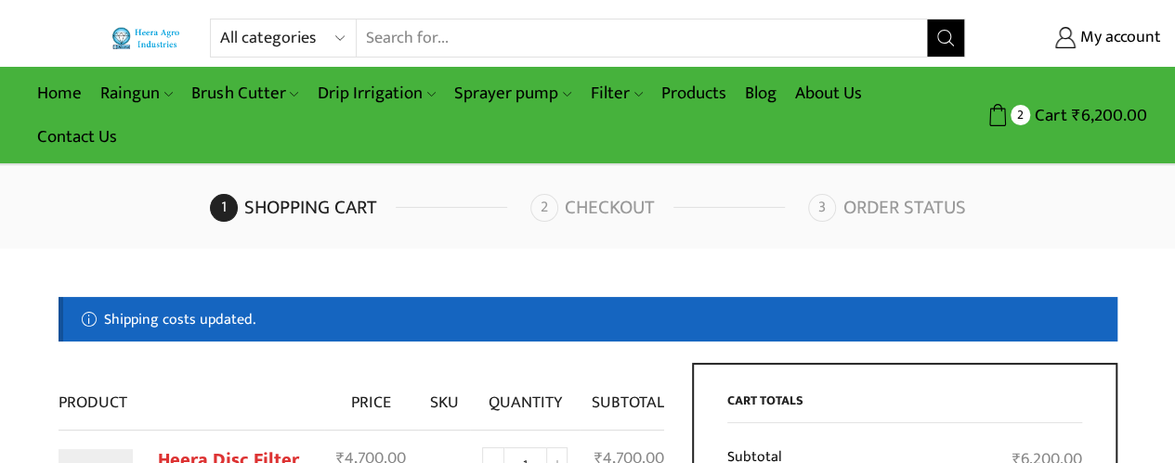
click at [454, 32] on input "Search input" at bounding box center [642, 38] width 570 height 37
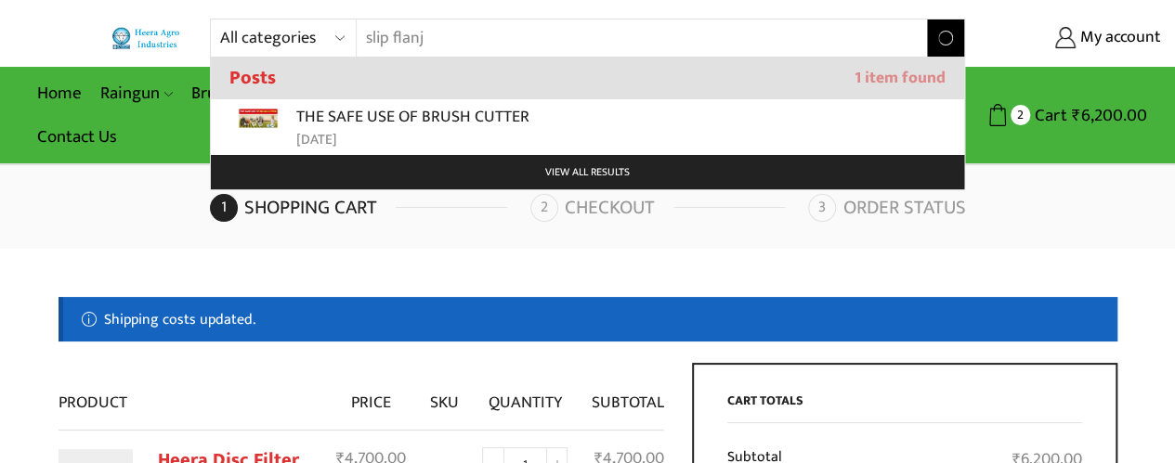
type input "slip flanj"
click at [927, 20] on button "Search" at bounding box center [945, 38] width 37 height 37
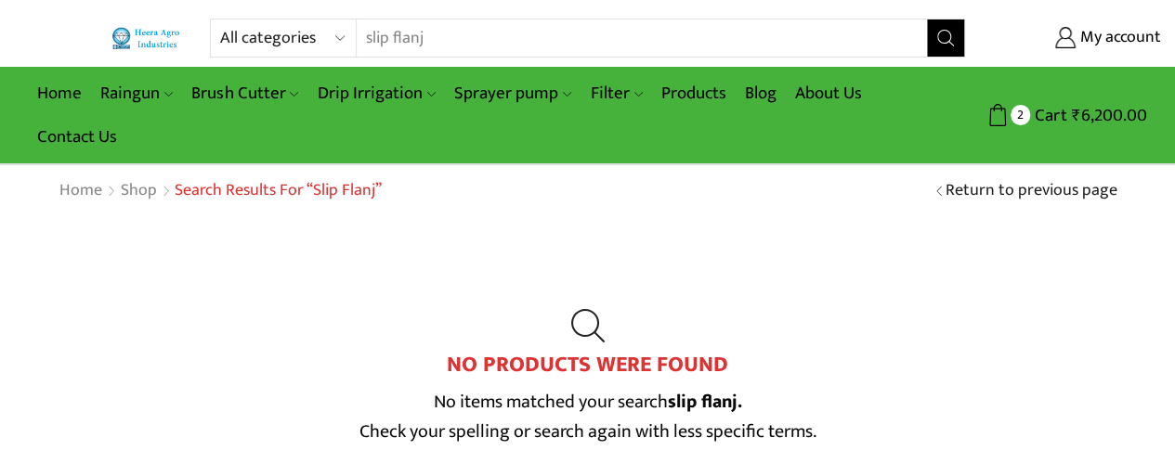
click at [444, 29] on input "slip flanj" at bounding box center [630, 38] width 547 height 37
type input "s"
type input "flanj"
click at [927, 20] on button "Search" at bounding box center [945, 38] width 37 height 37
drag, startPoint x: 825, startPoint y: 273, endPoint x: 810, endPoint y: 241, distance: 34.9
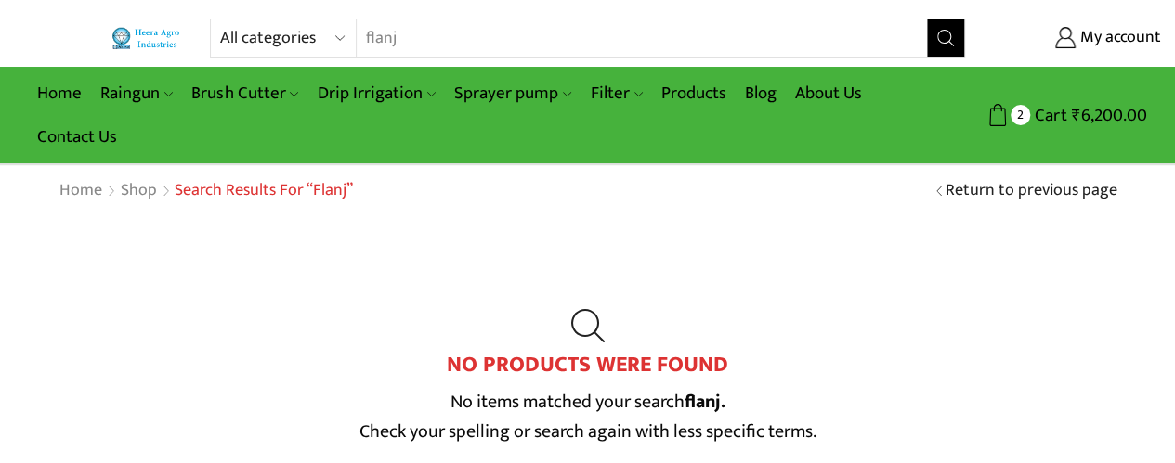
click at [810, 241] on div "No products were found No items matched your search flanj. Check your spelling …" at bounding box center [588, 408] width 1059 height 383
